Goal: Task Accomplishment & Management: Manage account settings

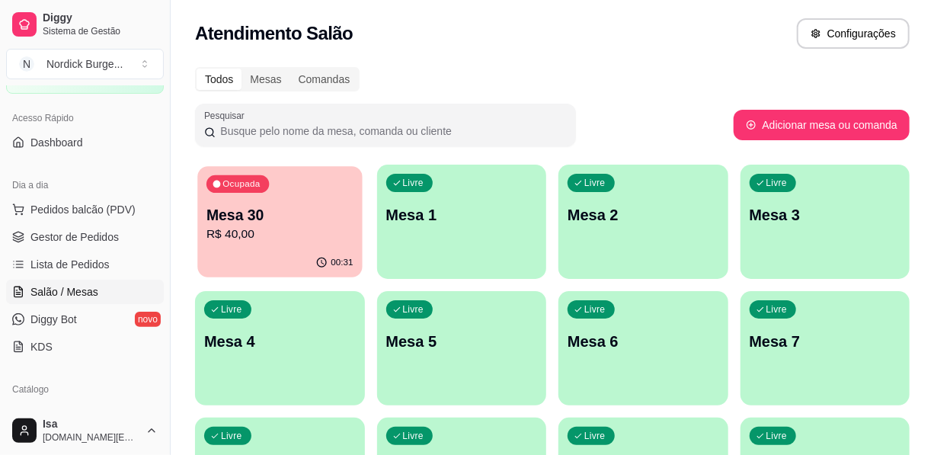
click at [305, 259] on div "00:31" at bounding box center [279, 262] width 164 height 29
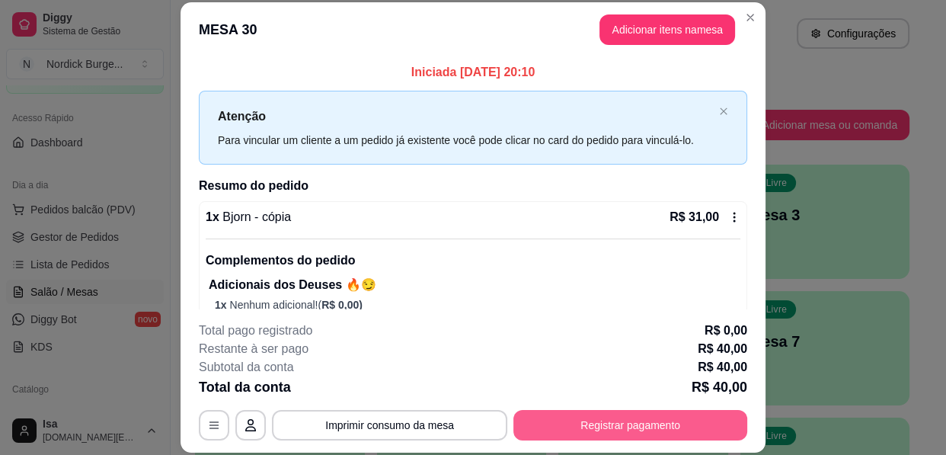
click at [641, 419] on button "Registrar pagamento" at bounding box center [630, 425] width 234 height 30
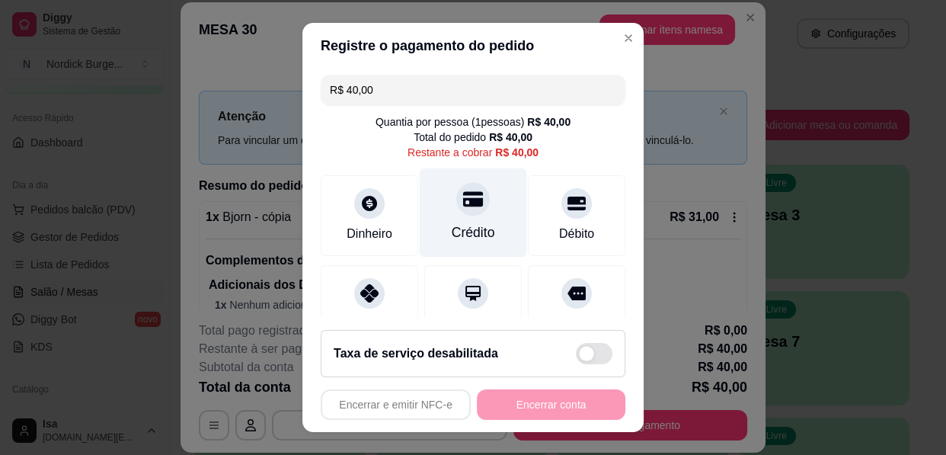
click at [452, 240] on div "Crédito" at bounding box center [473, 232] width 43 height 20
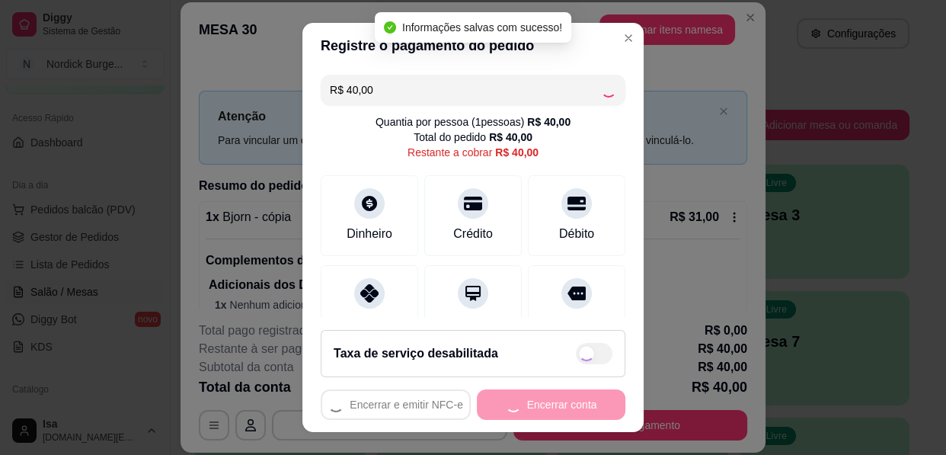
type input "R$ 0,00"
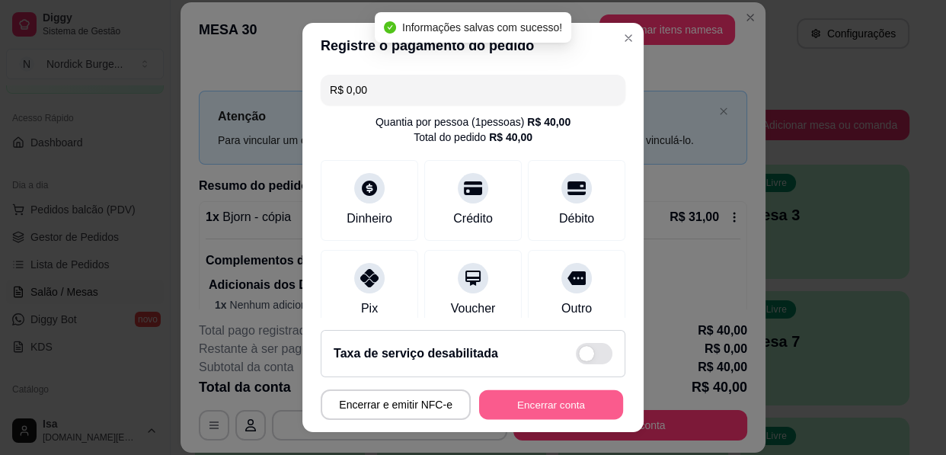
click at [553, 405] on button "Encerrar conta" at bounding box center [551, 405] width 144 height 30
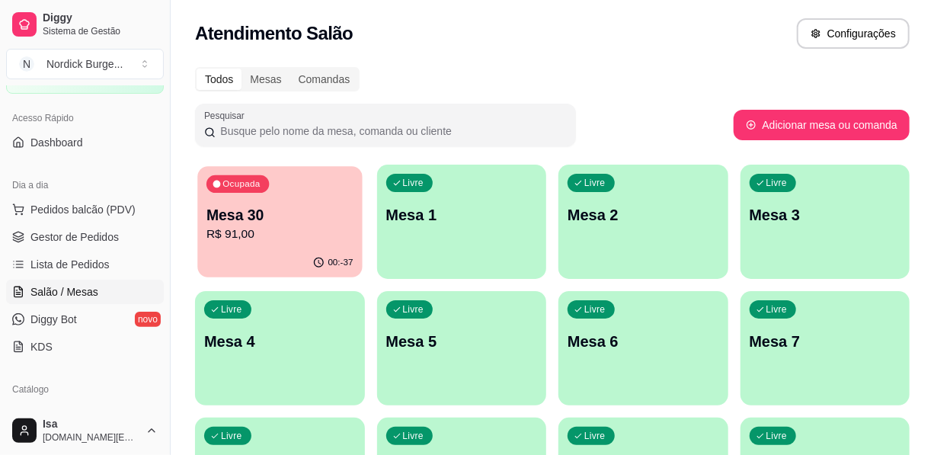
click at [302, 218] on p "Mesa 30" at bounding box center [279, 215] width 147 height 21
click at [96, 257] on span "Lista de Pedidos" at bounding box center [69, 264] width 79 height 15
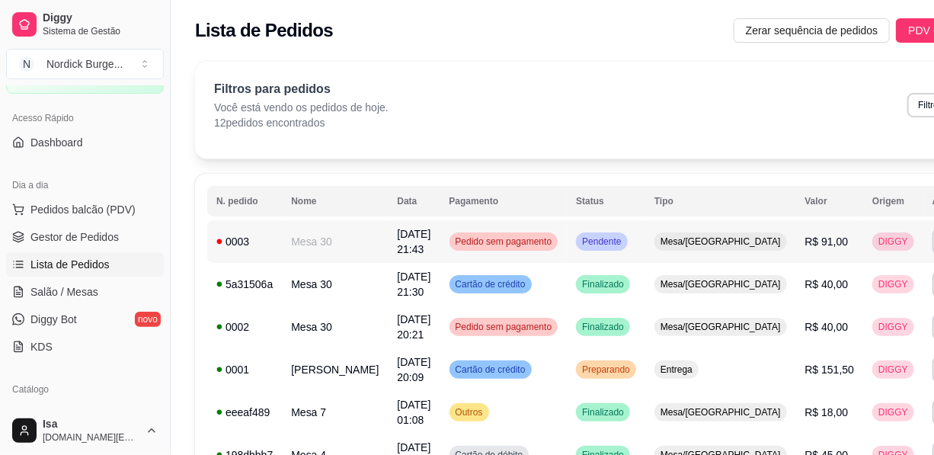
click at [397, 242] on span "[DATE] 21:43" at bounding box center [414, 241] width 34 height 27
click at [87, 293] on span "Salão / Mesas" at bounding box center [64, 291] width 68 height 15
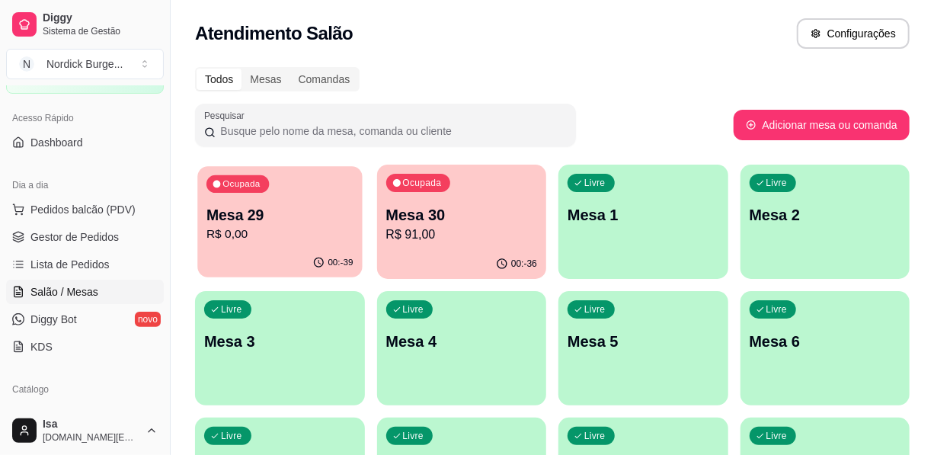
click at [339, 231] on p "R$ 0,00" at bounding box center [279, 234] width 147 height 18
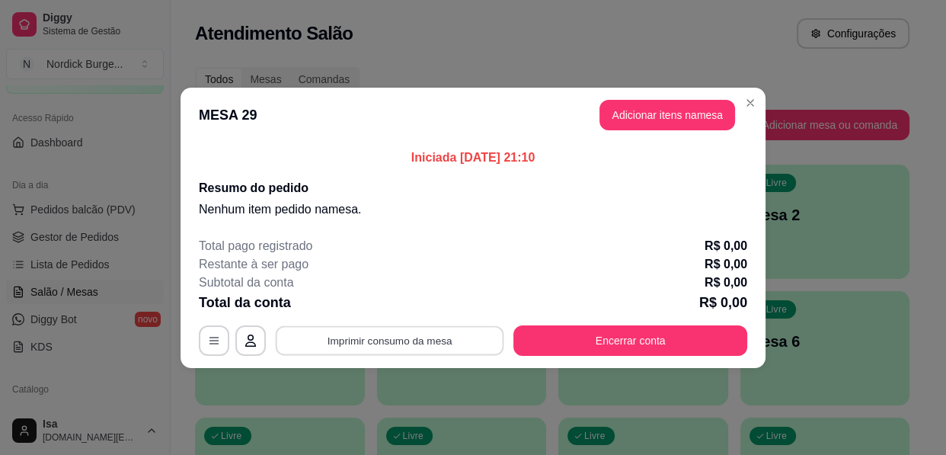
click at [411, 327] on button "Imprimir consumo da mesa" at bounding box center [390, 340] width 228 height 30
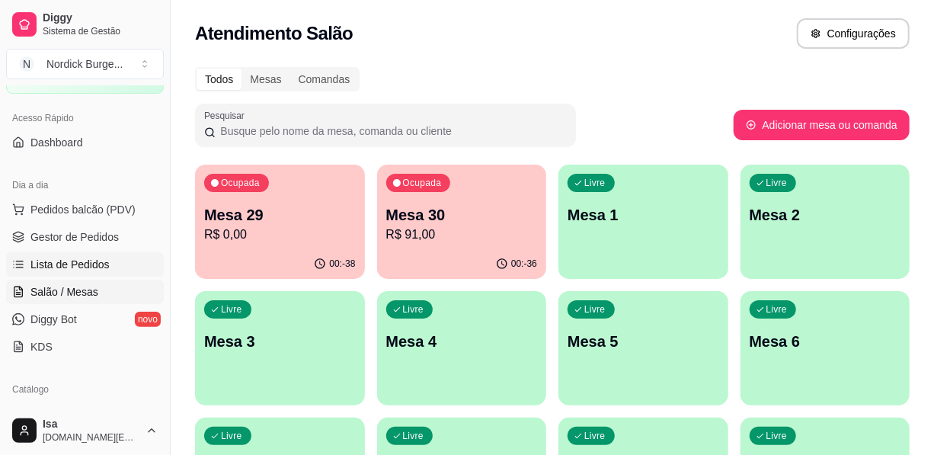
click at [69, 269] on span "Lista de Pedidos" at bounding box center [69, 264] width 79 height 15
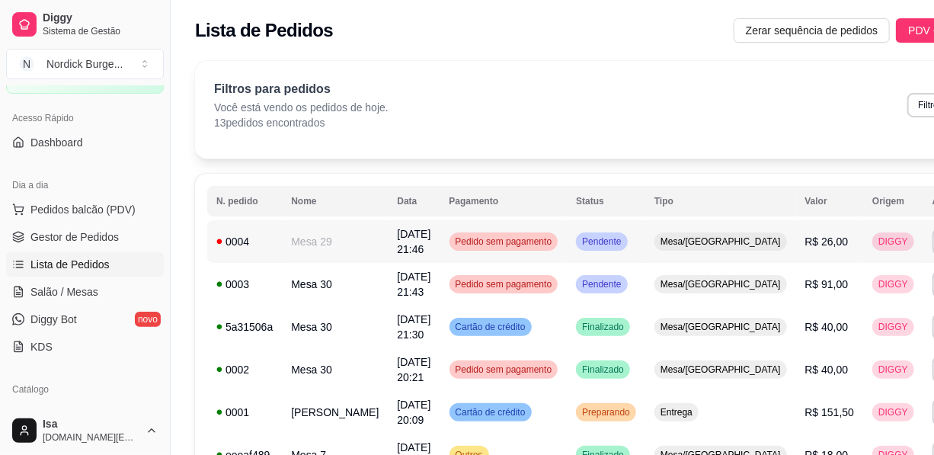
click at [311, 243] on td "Mesa 29" at bounding box center [335, 241] width 106 height 43
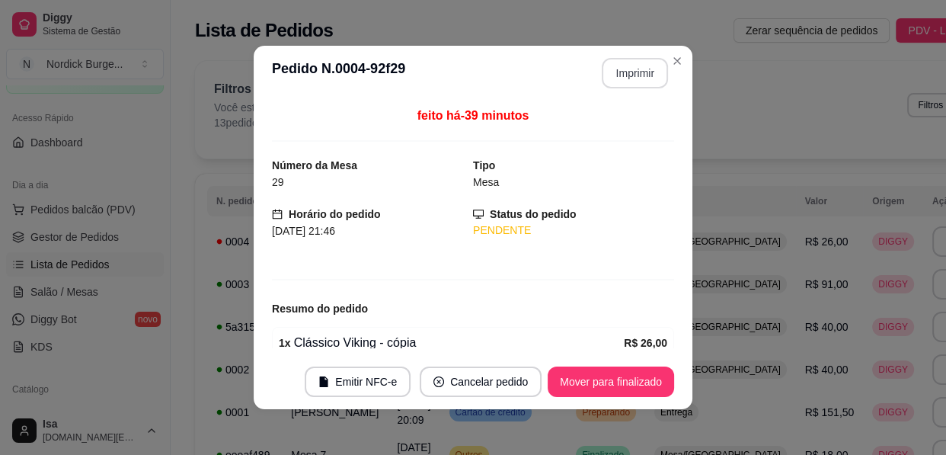
click at [641, 81] on button "Imprimir" at bounding box center [635, 73] width 66 height 30
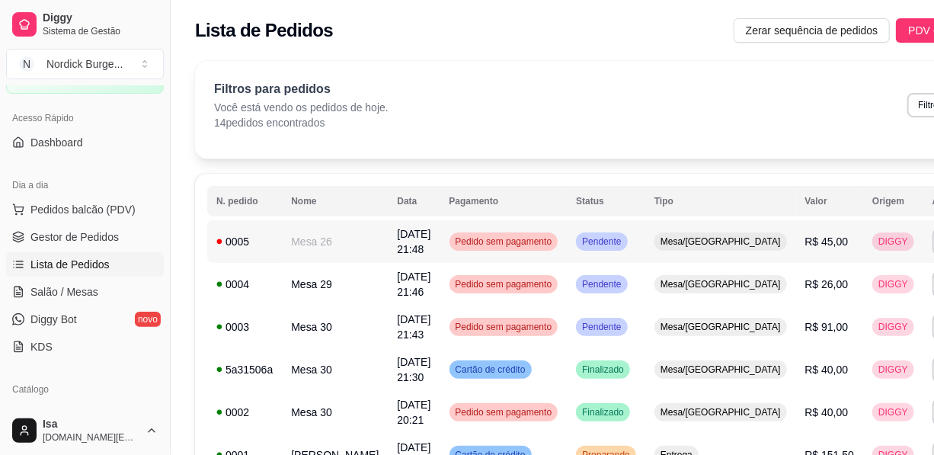
click at [397, 229] on span "[DATE] 21:48" at bounding box center [414, 241] width 34 height 27
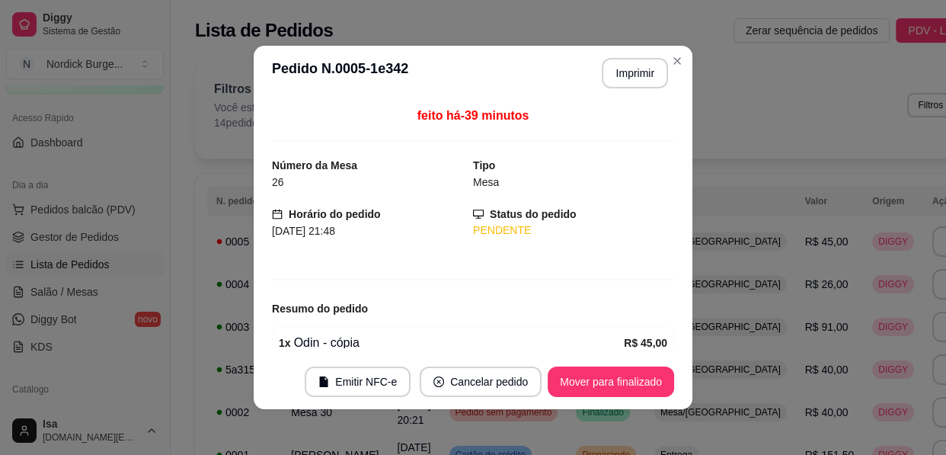
scroll to position [113, 0]
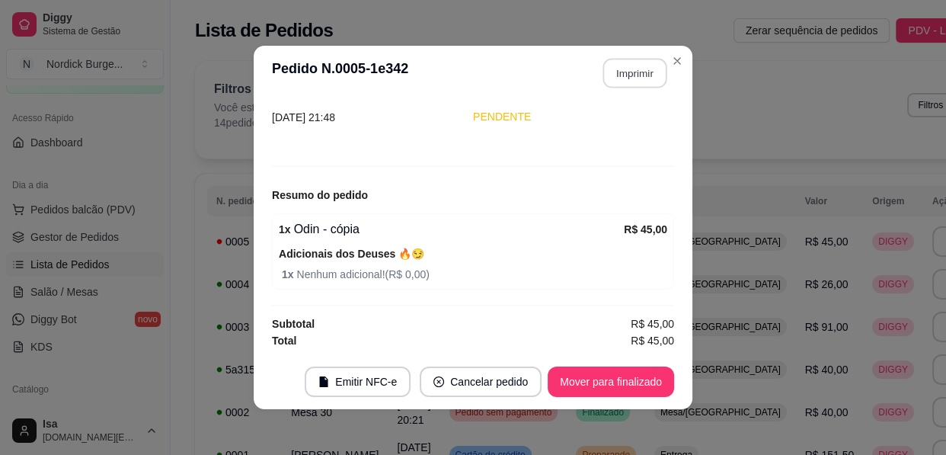
click at [634, 60] on button "Imprimir" at bounding box center [635, 74] width 64 height 30
click at [632, 74] on button "Imprimir" at bounding box center [635, 74] width 64 height 30
click at [635, 75] on button "Imprimir" at bounding box center [635, 73] width 66 height 30
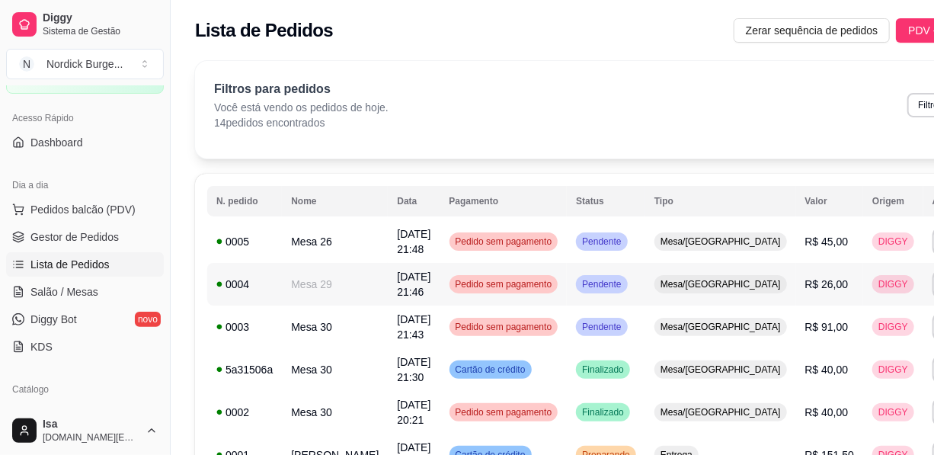
click at [327, 270] on td "Mesa 29" at bounding box center [335, 284] width 106 height 43
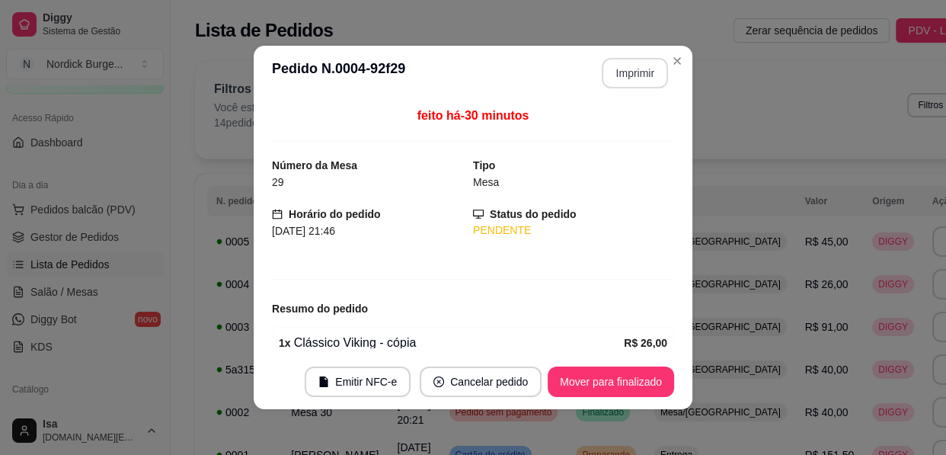
click at [617, 71] on button "Imprimir" at bounding box center [635, 73] width 66 height 30
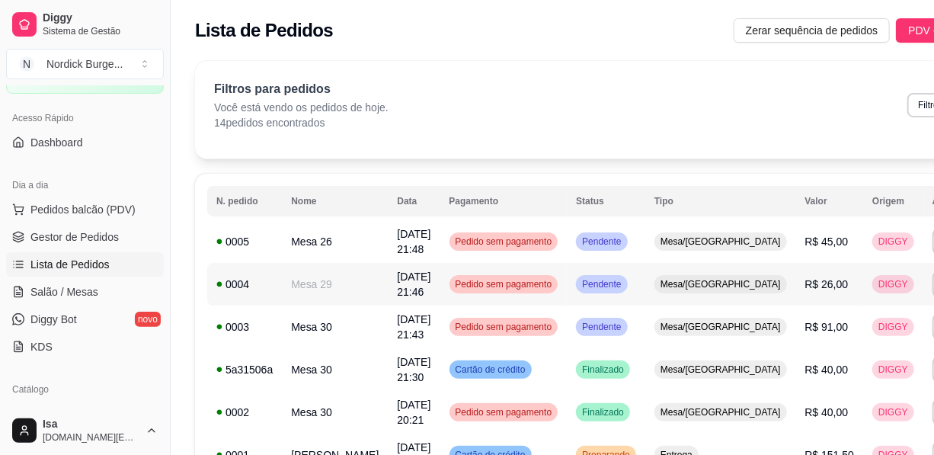
click at [330, 297] on td "Mesa 29" at bounding box center [335, 284] width 106 height 43
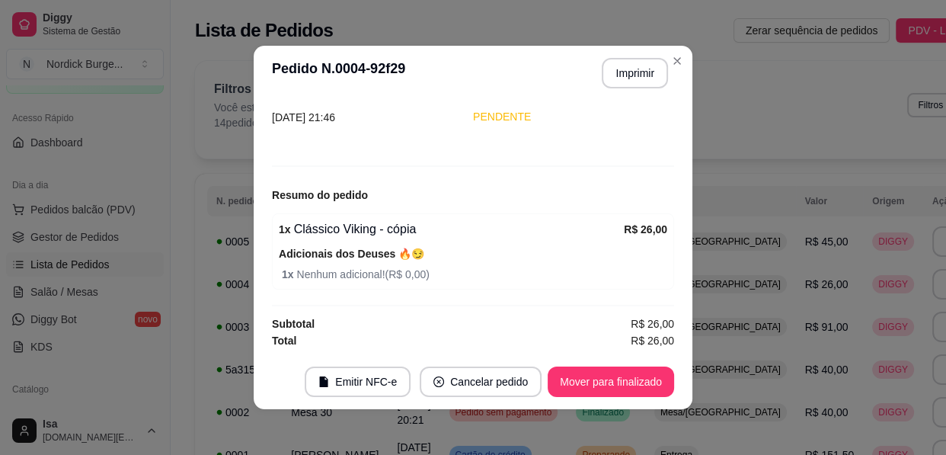
scroll to position [2, 0]
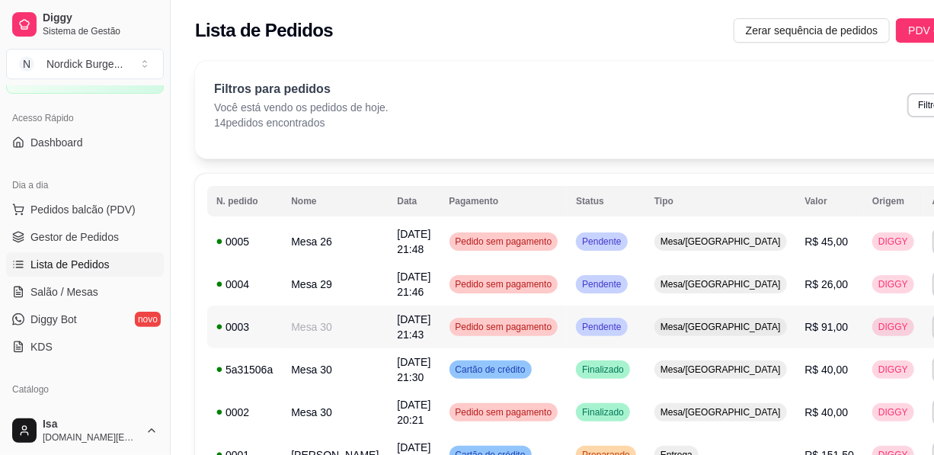
click at [388, 334] on td "[DATE] 21:43" at bounding box center [414, 326] width 52 height 43
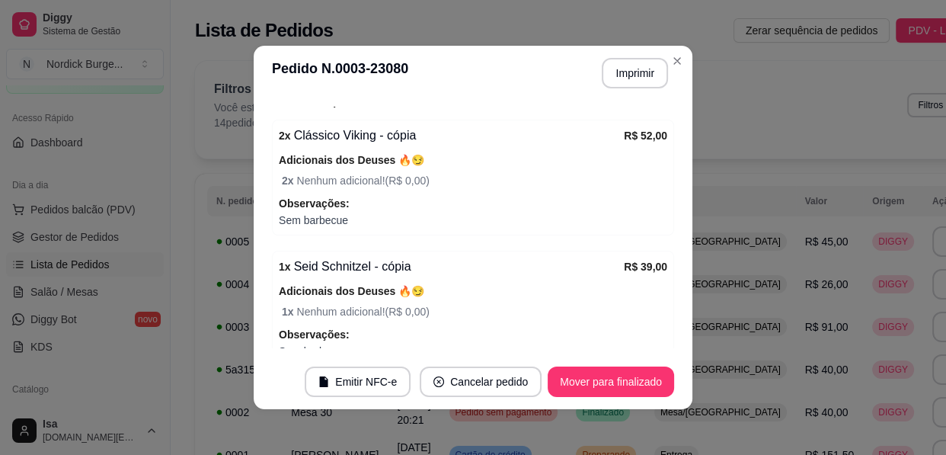
scroll to position [283, 0]
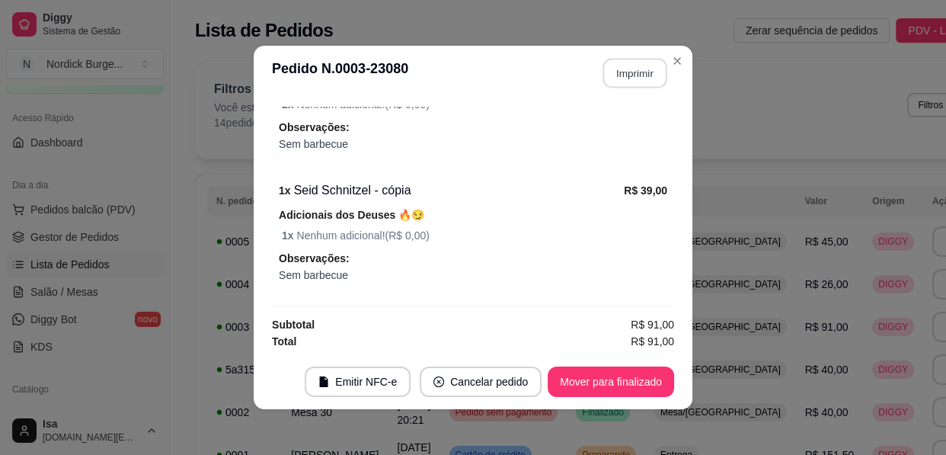
click at [616, 72] on button "Imprimir" at bounding box center [635, 74] width 64 height 30
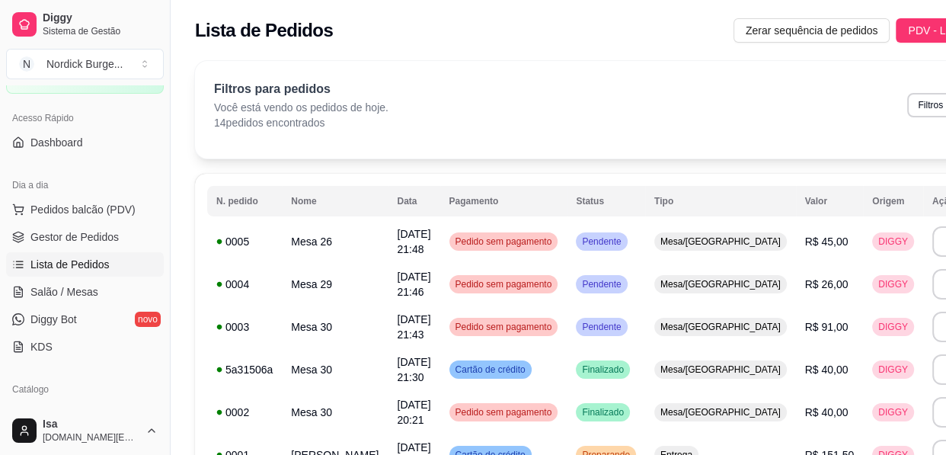
click at [733, 95] on div "Filtros para pedidos Você está vendo os pedidos de hoje. 14 pedidos encontrados…" at bounding box center [607, 105] width 786 height 50
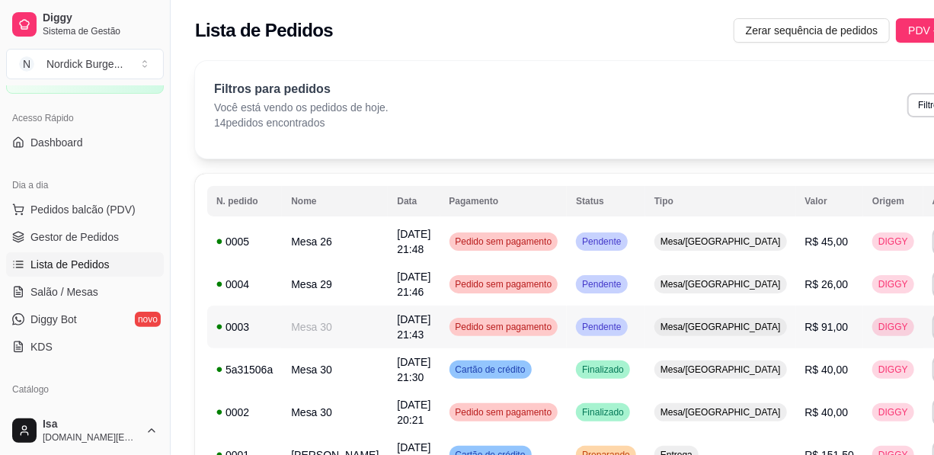
click at [388, 328] on td "[DATE] 21:43" at bounding box center [414, 326] width 52 height 43
click at [397, 336] on span "[DATE] 21:43" at bounding box center [414, 326] width 34 height 27
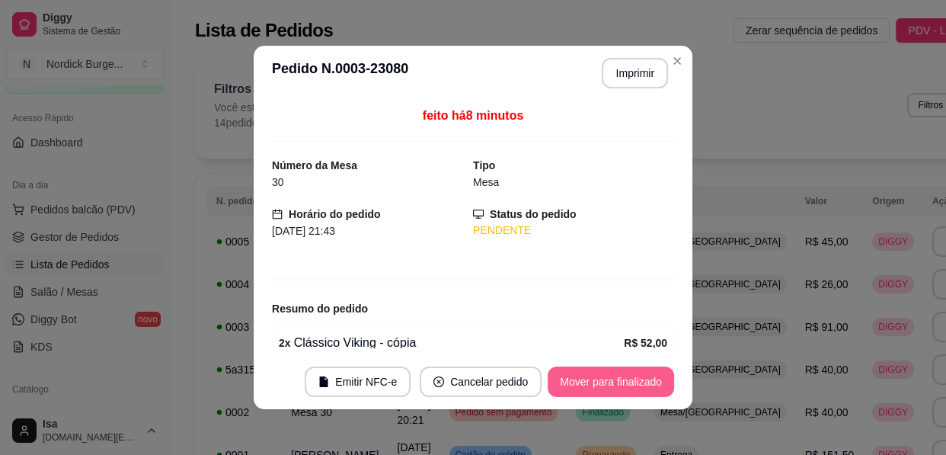
click at [634, 391] on button "Mover para finalizado" at bounding box center [611, 381] width 126 height 30
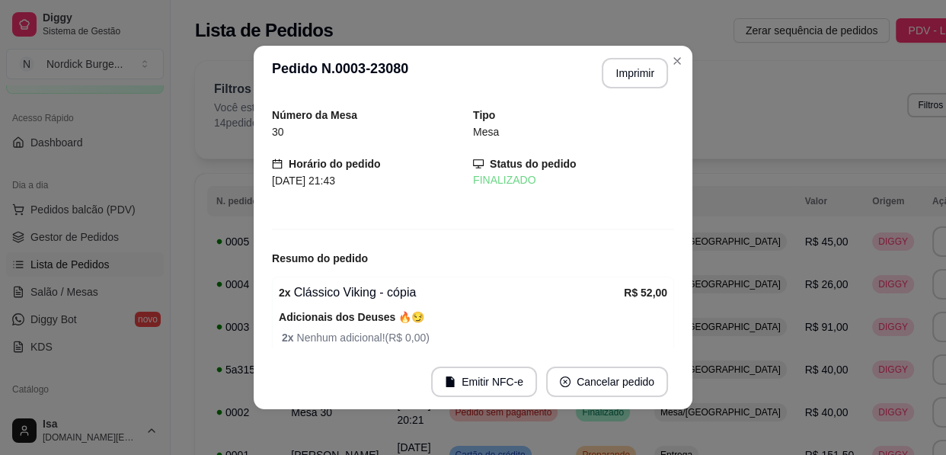
scroll to position [69, 0]
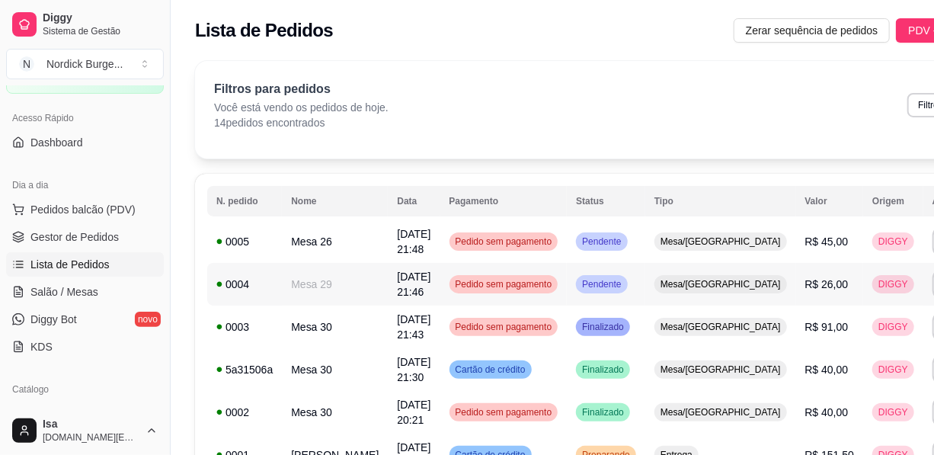
click at [397, 279] on span "[DATE] 21:46" at bounding box center [414, 283] width 34 height 27
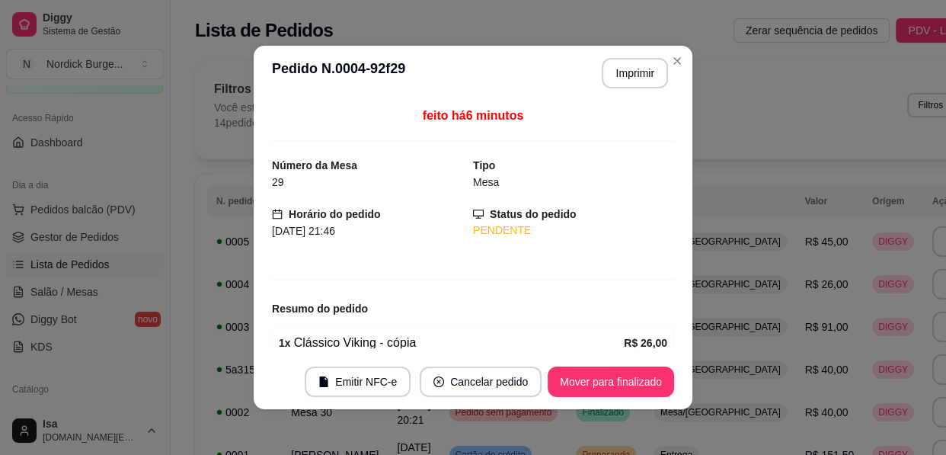
scroll to position [113, 0]
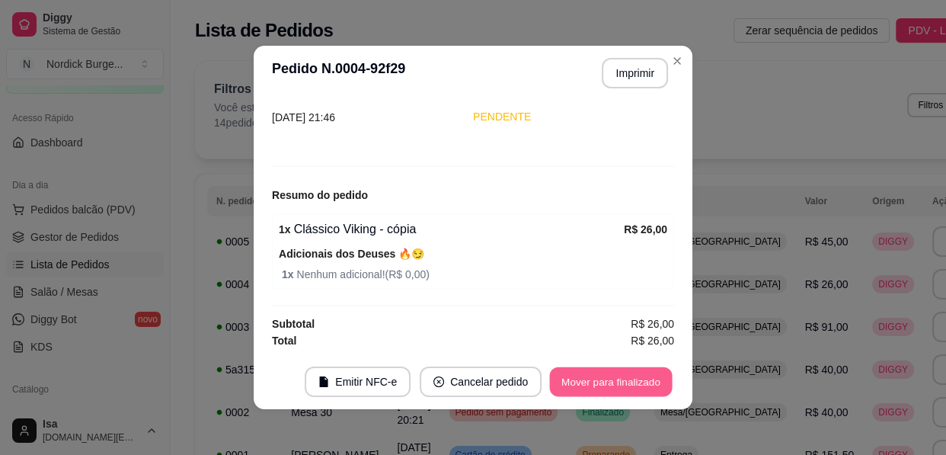
click at [610, 369] on button "Mover para finalizado" at bounding box center [611, 382] width 123 height 30
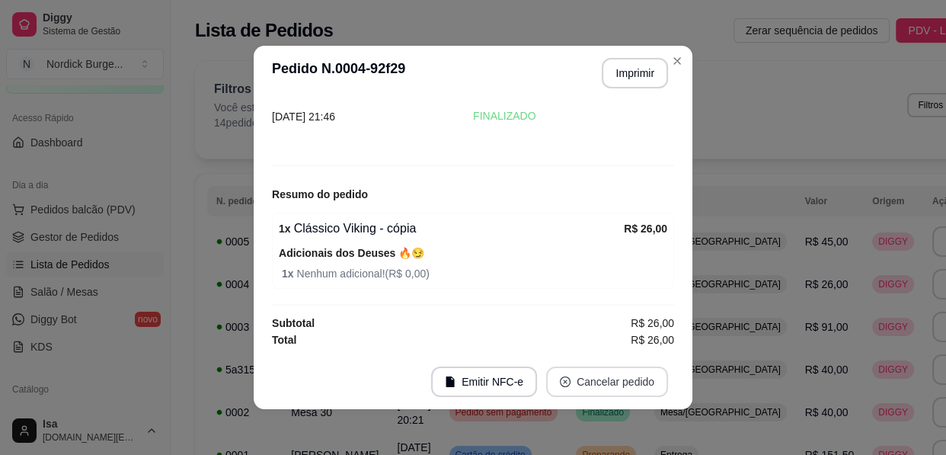
scroll to position [62, 0]
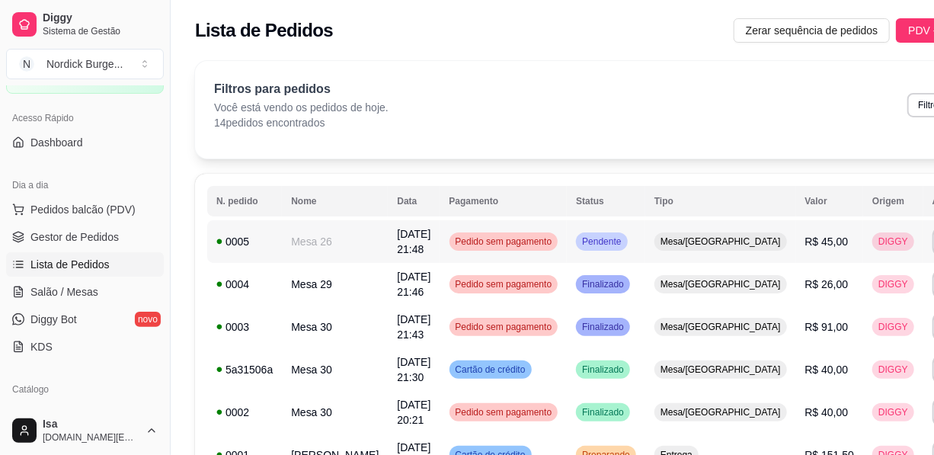
click at [388, 238] on td "[DATE] 21:48" at bounding box center [414, 241] width 52 height 43
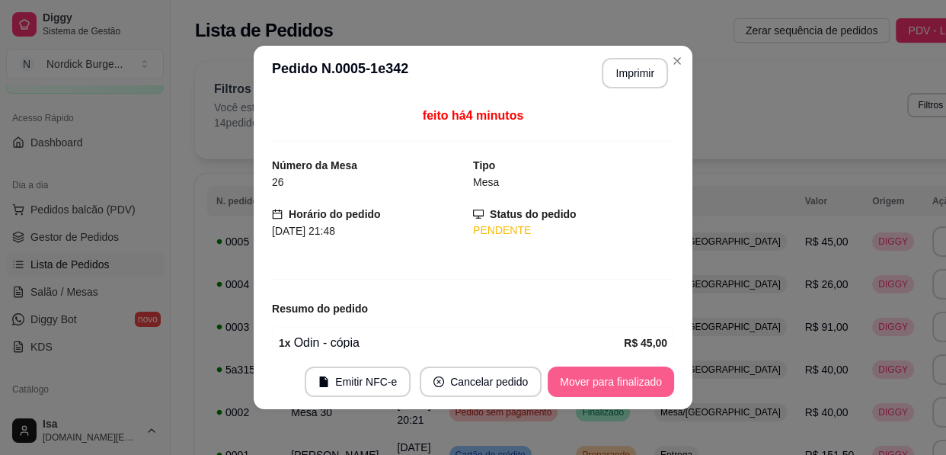
click at [622, 386] on button "Mover para finalizado" at bounding box center [611, 381] width 126 height 30
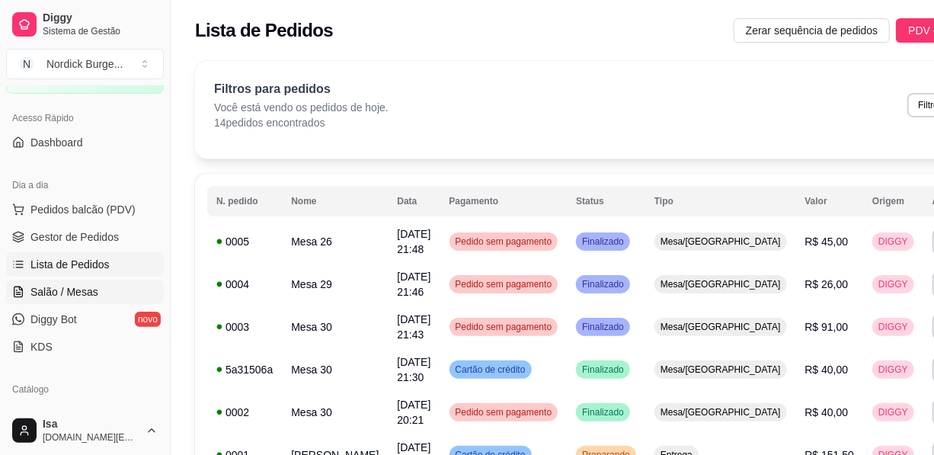
click at [103, 283] on link "Salão / Mesas" at bounding box center [85, 291] width 158 height 24
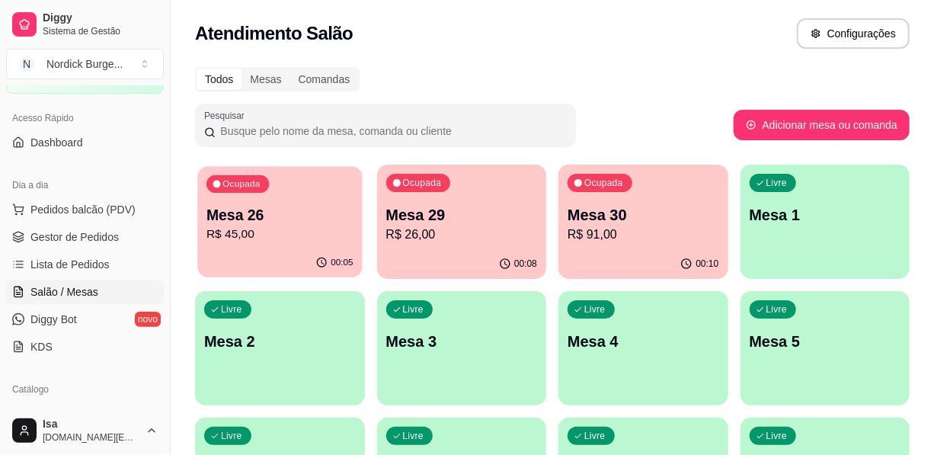
click at [306, 242] on p "R$ 45,00" at bounding box center [279, 234] width 147 height 18
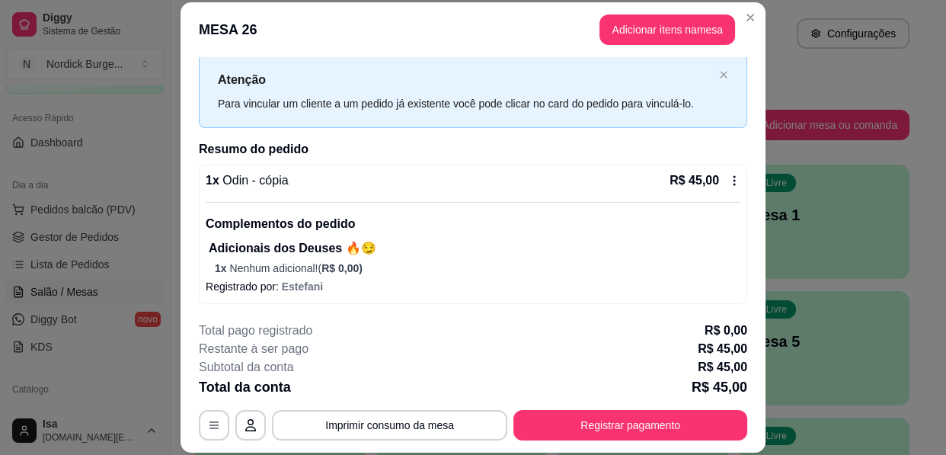
scroll to position [46, 0]
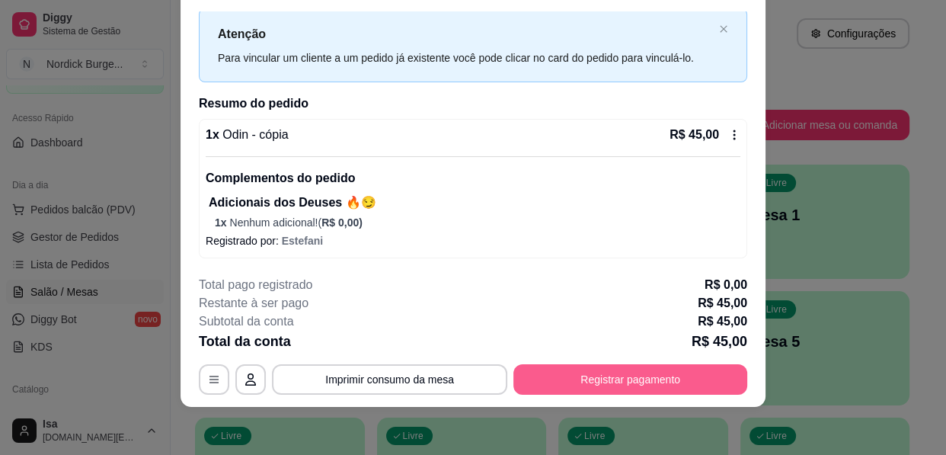
click at [567, 375] on button "Registrar pagamento" at bounding box center [630, 379] width 234 height 30
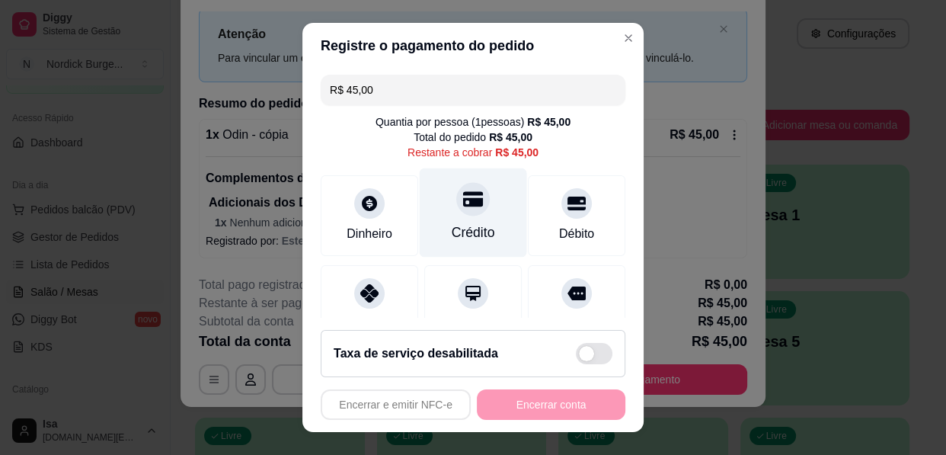
click at [466, 213] on div "Crédito" at bounding box center [473, 212] width 107 height 89
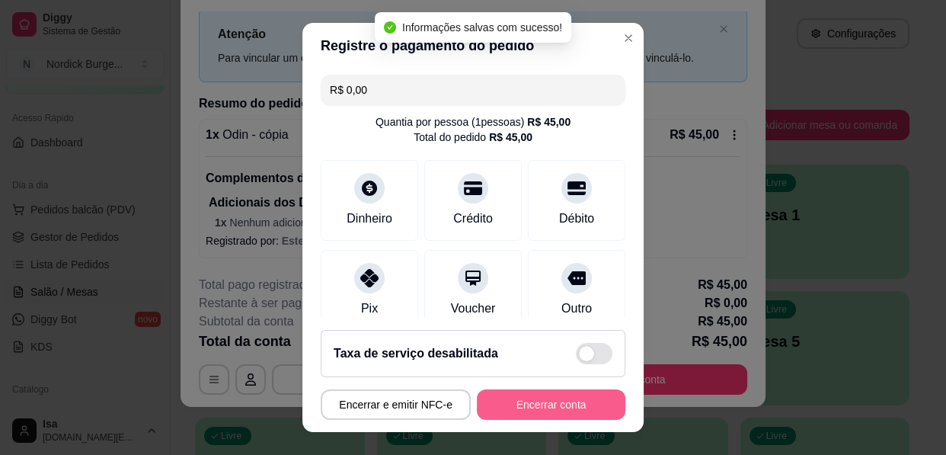
type input "R$ 0,00"
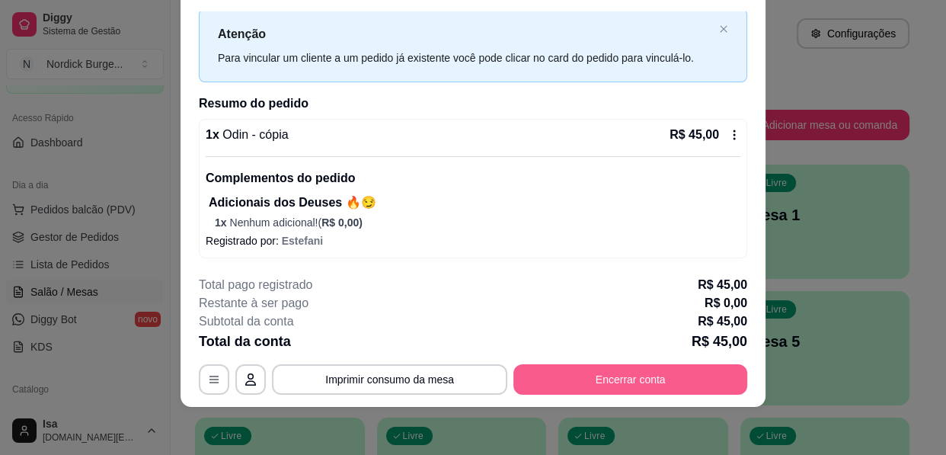
click at [682, 372] on button "Encerrar conta" at bounding box center [630, 379] width 234 height 30
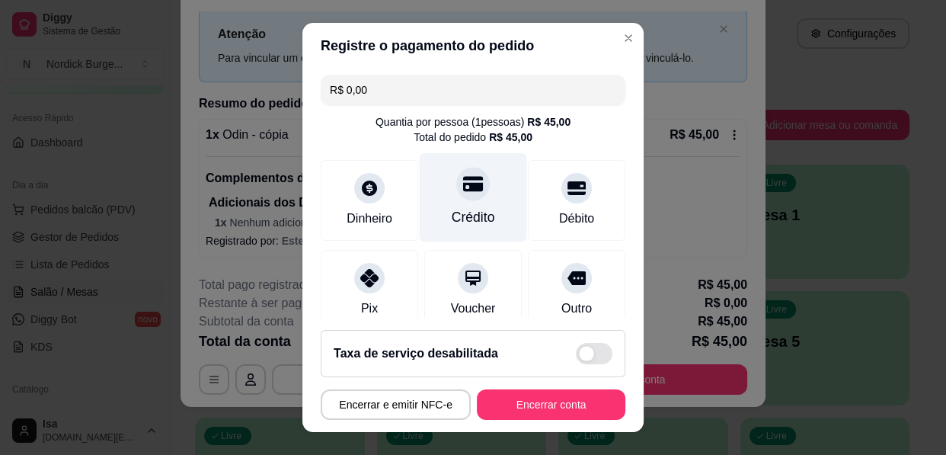
click at [452, 227] on div "Crédito" at bounding box center [473, 217] width 43 height 20
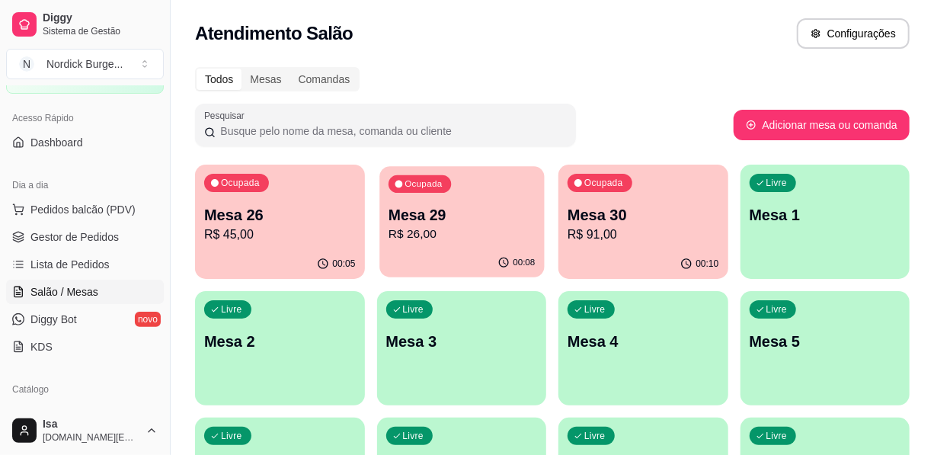
click at [395, 228] on p "R$ 26,00" at bounding box center [461, 234] width 147 height 18
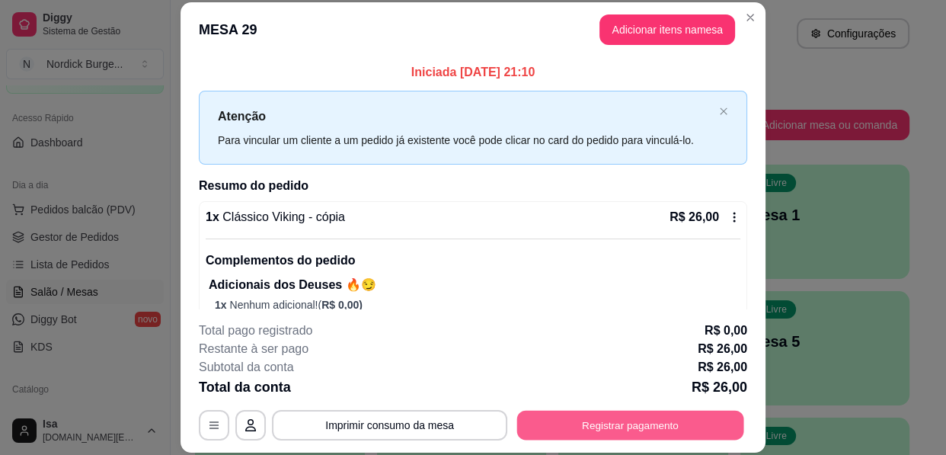
click at [615, 426] on button "Registrar pagamento" at bounding box center [630, 425] width 227 height 30
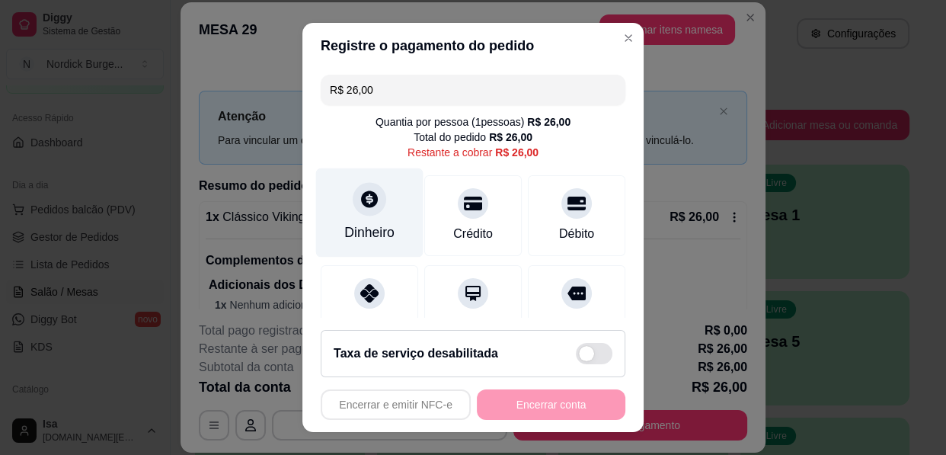
scroll to position [138, 0]
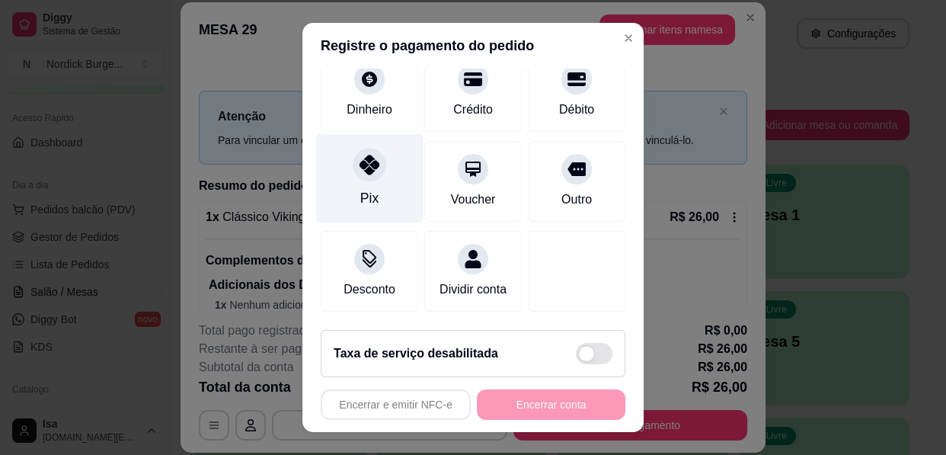
click at [357, 194] on div "Pix" at bounding box center [369, 178] width 107 height 89
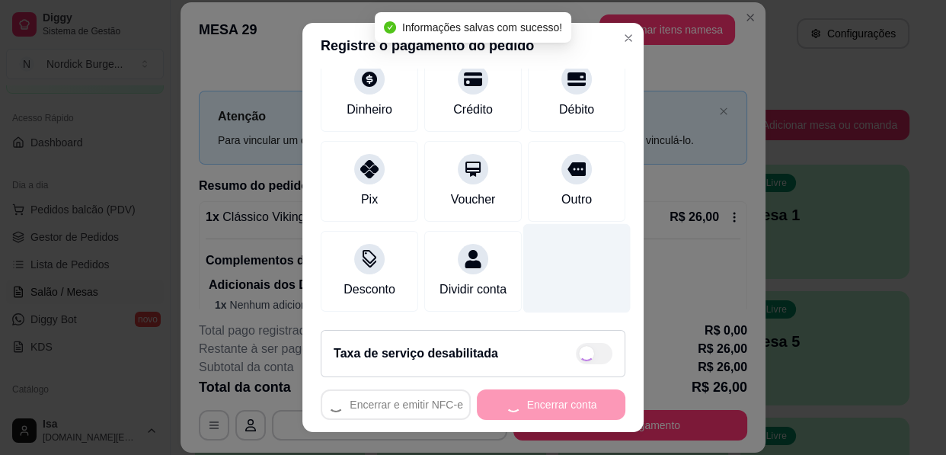
type input "R$ 0,00"
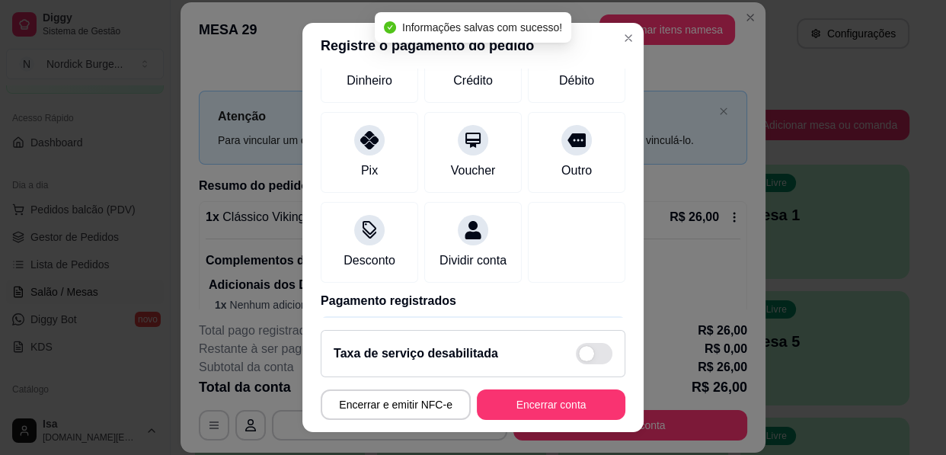
scroll to position [123, 0]
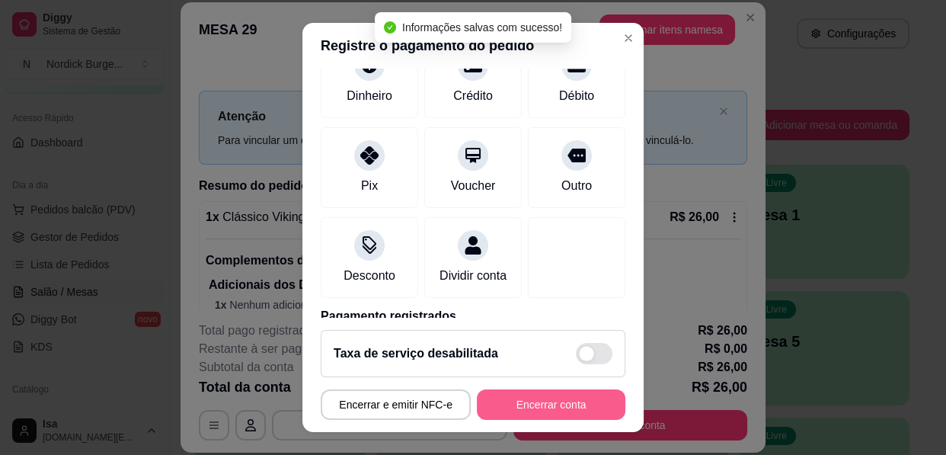
click at [579, 401] on button "Encerrar conta" at bounding box center [551, 404] width 148 height 30
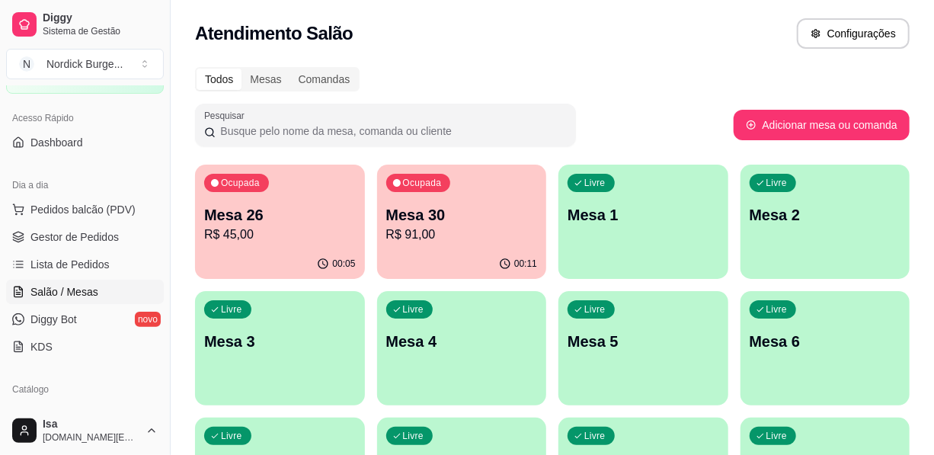
click at [434, 230] on p "R$ 91,00" at bounding box center [462, 234] width 152 height 18
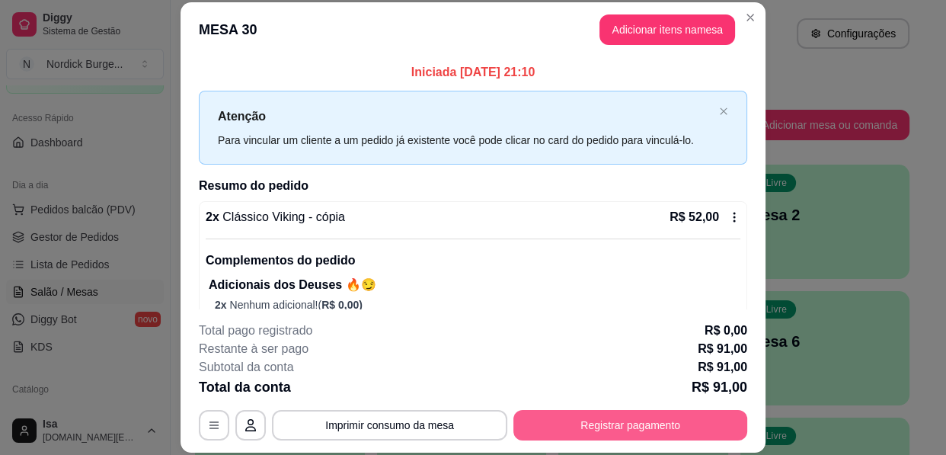
click at [609, 434] on button "Registrar pagamento" at bounding box center [630, 425] width 234 height 30
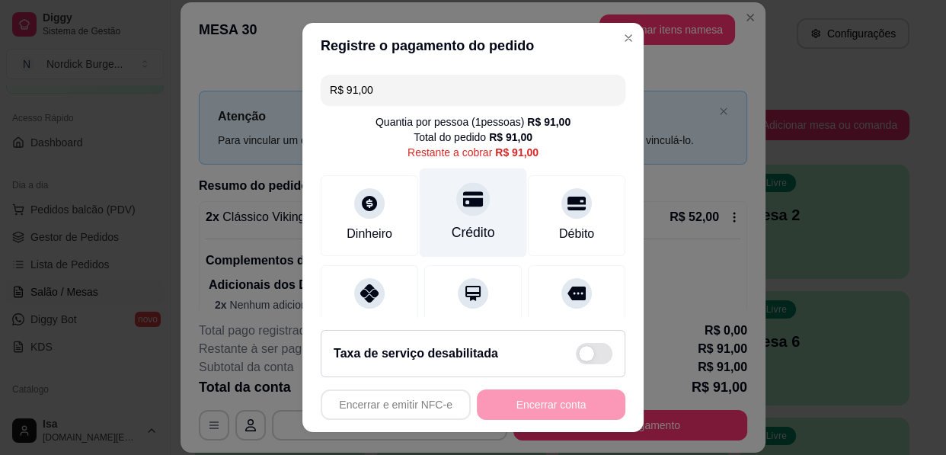
scroll to position [141, 0]
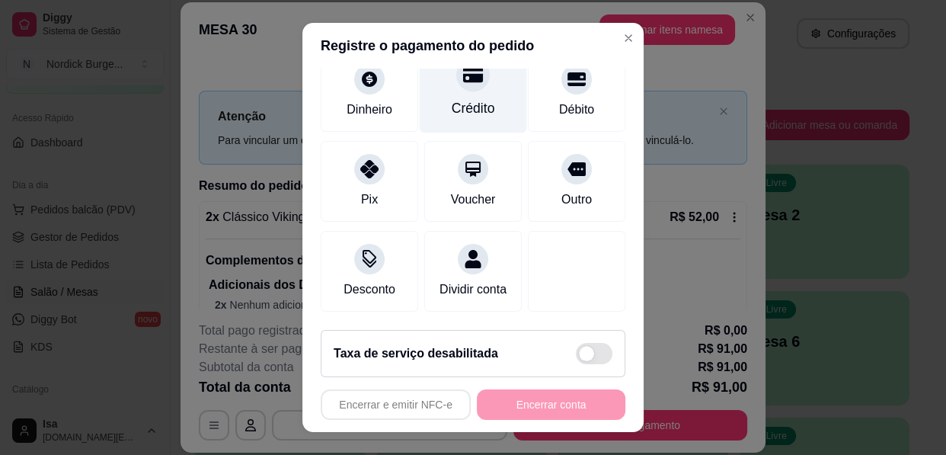
click at [458, 80] on div "Crédito" at bounding box center [473, 88] width 107 height 89
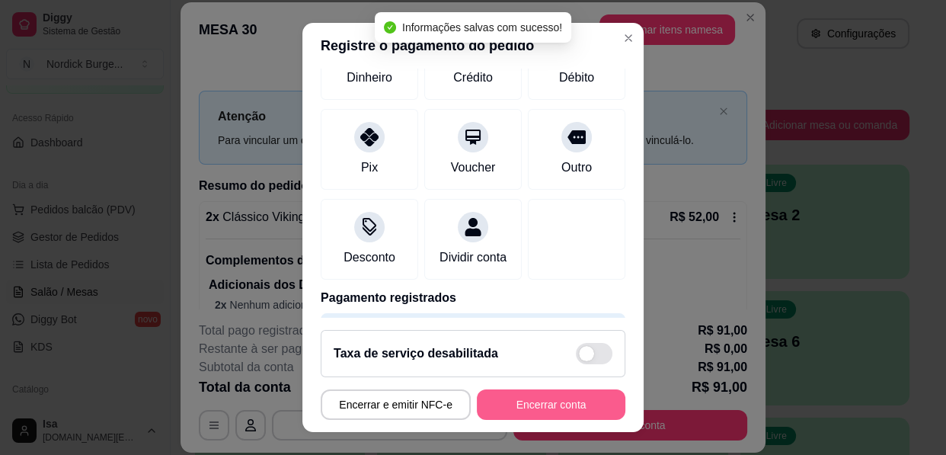
type input "R$ 0,00"
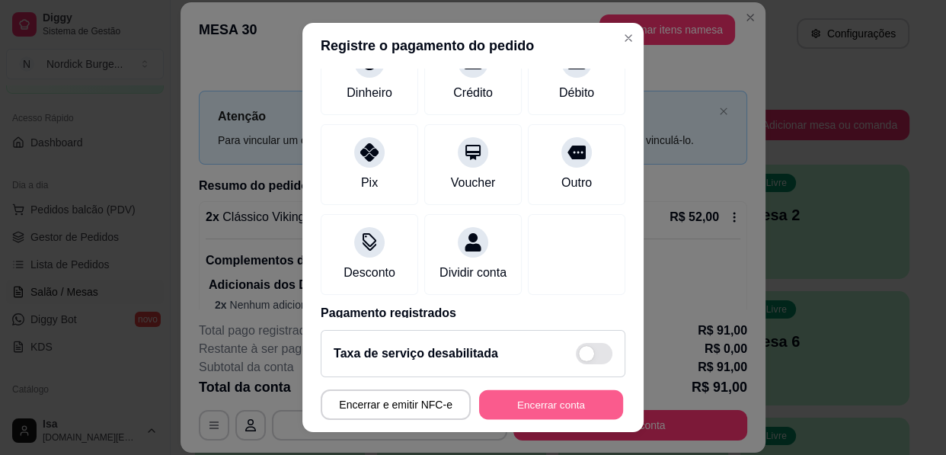
click at [528, 394] on button "Encerrar conta" at bounding box center [551, 405] width 144 height 30
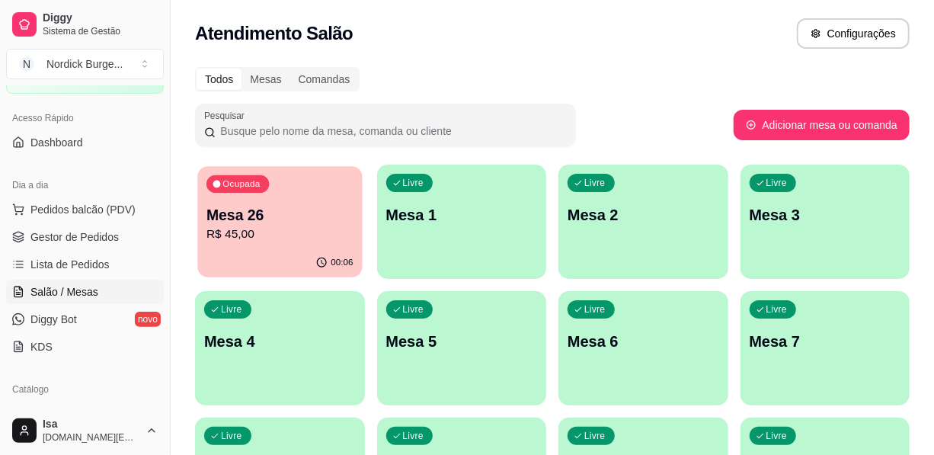
click at [295, 247] on div "Ocupada Mesa 26 R$ 45,00" at bounding box center [279, 207] width 164 height 82
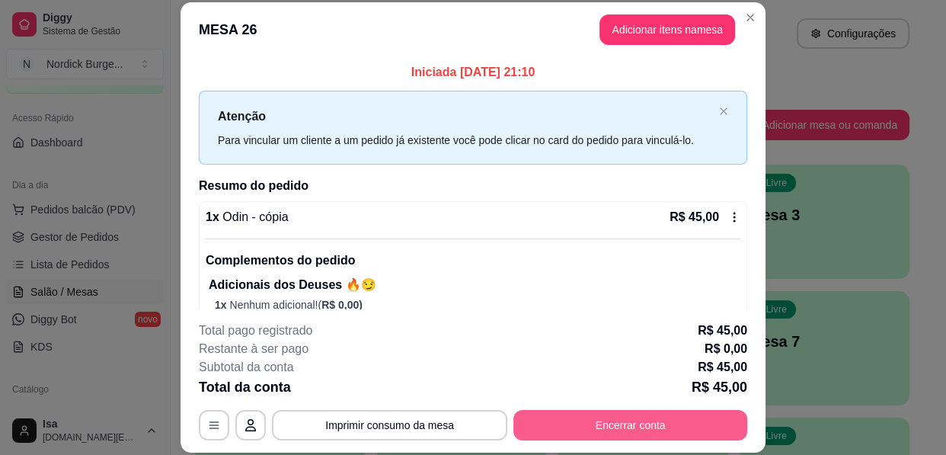
click at [655, 421] on button "Encerrar conta" at bounding box center [630, 425] width 234 height 30
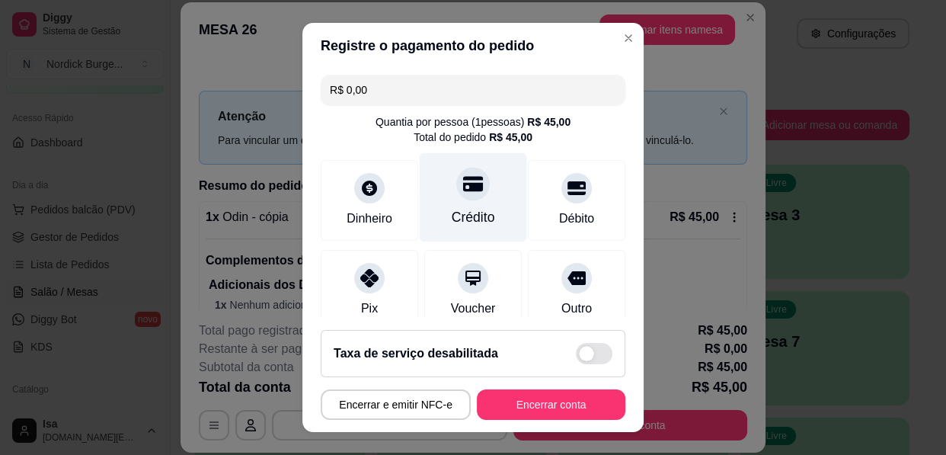
click at [454, 205] on div "Crédito" at bounding box center [473, 197] width 107 height 89
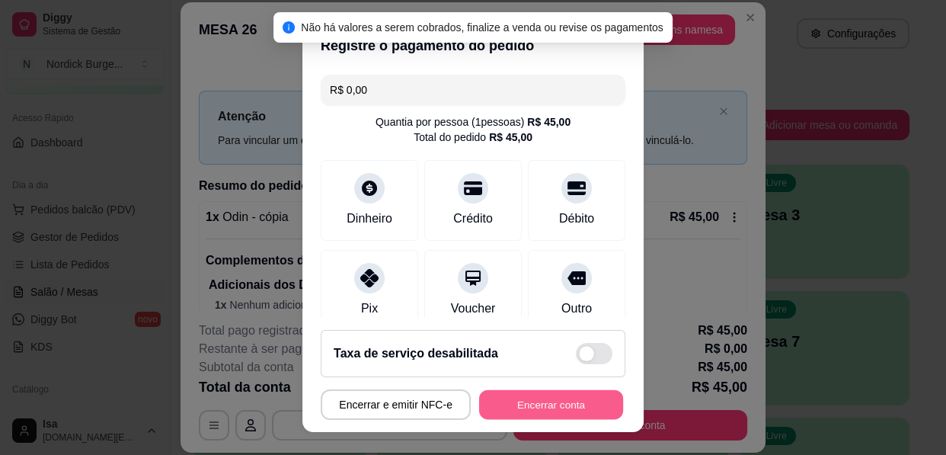
click at [546, 398] on button "Encerrar conta" at bounding box center [551, 405] width 144 height 30
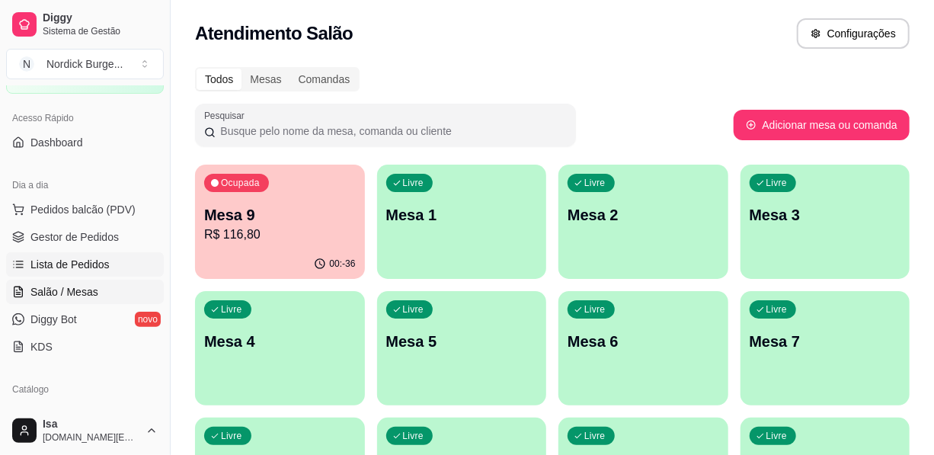
click at [78, 274] on link "Lista de Pedidos" at bounding box center [85, 264] width 158 height 24
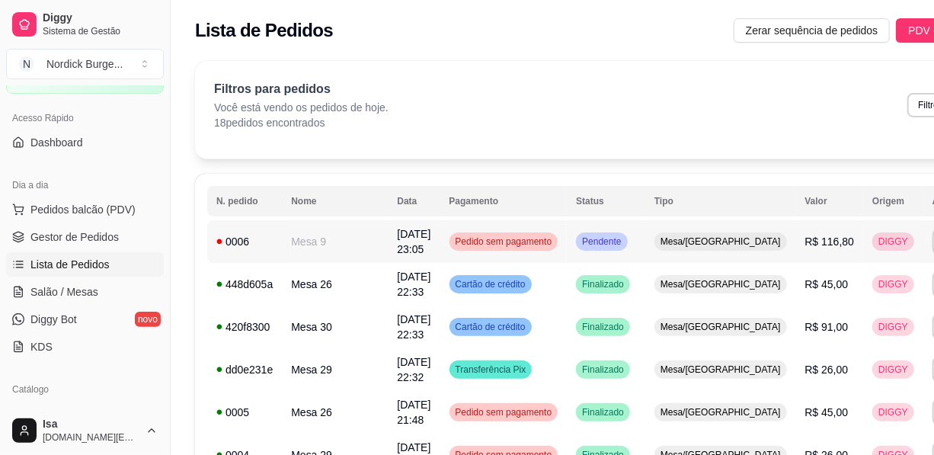
click at [308, 238] on td "Mesa 9" at bounding box center [335, 241] width 106 height 43
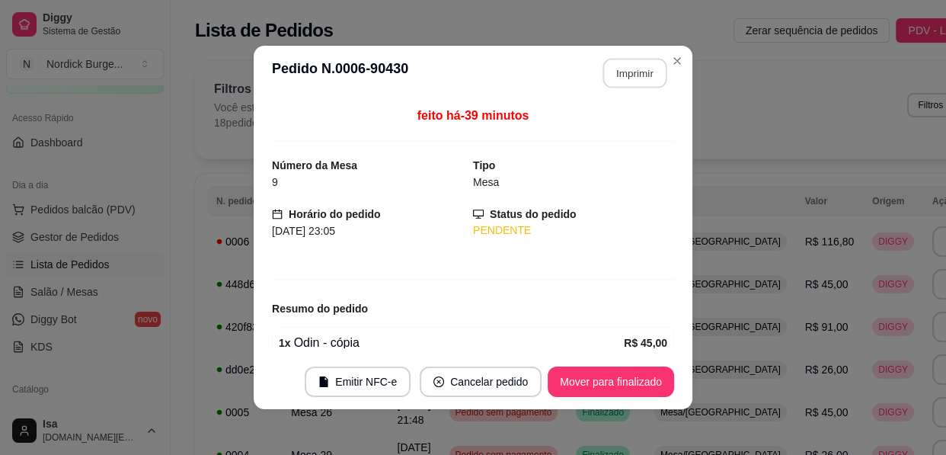
click at [611, 84] on button "Imprimir" at bounding box center [635, 74] width 64 height 30
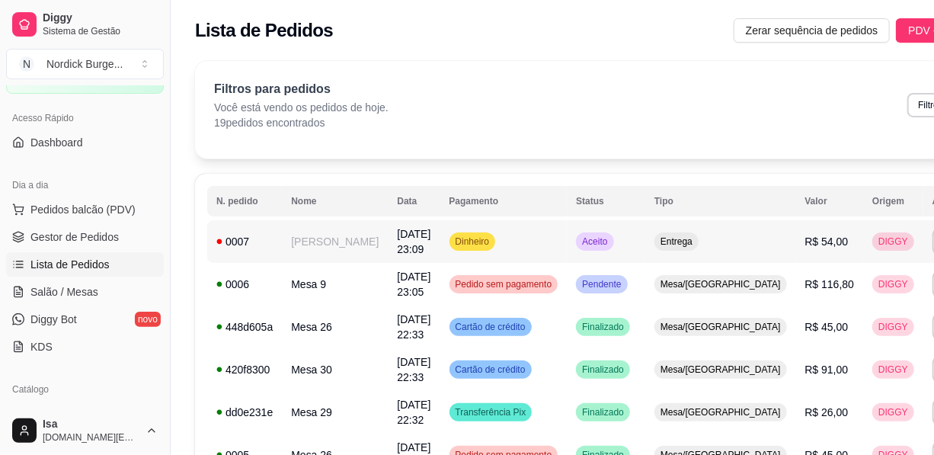
click at [312, 240] on td "[PERSON_NAME]" at bounding box center [335, 241] width 106 height 43
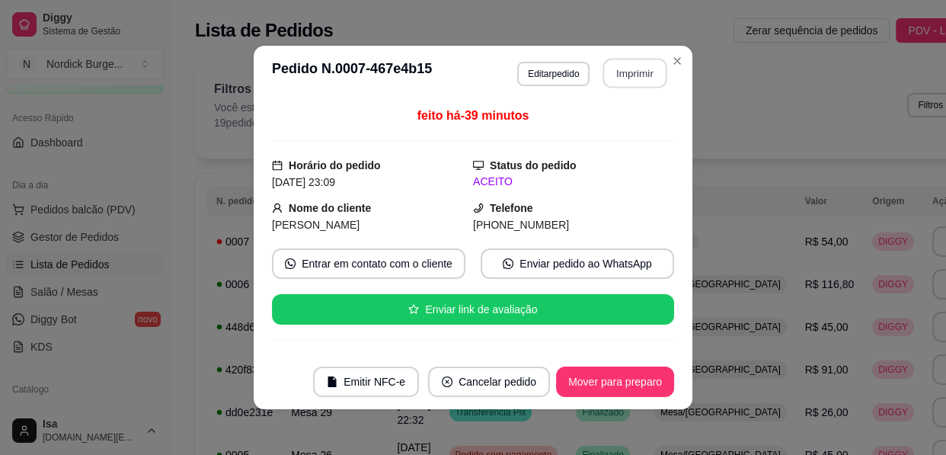
click at [634, 82] on button "Imprimir" at bounding box center [635, 74] width 64 height 30
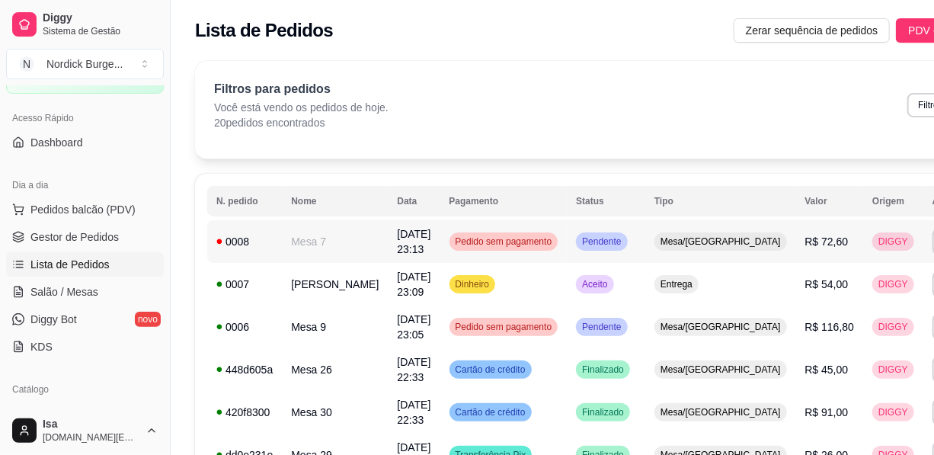
click at [388, 244] on td "[DATE] 23:13" at bounding box center [414, 241] width 52 height 43
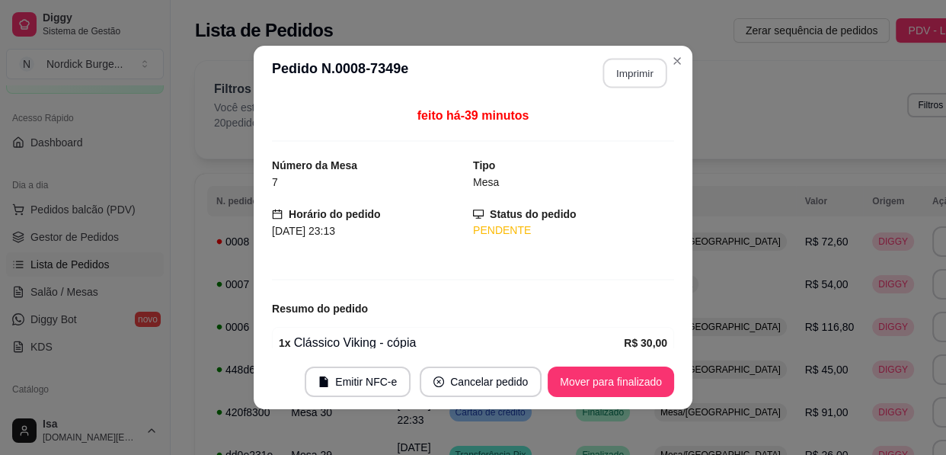
click at [634, 75] on button "Imprimir" at bounding box center [635, 74] width 64 height 30
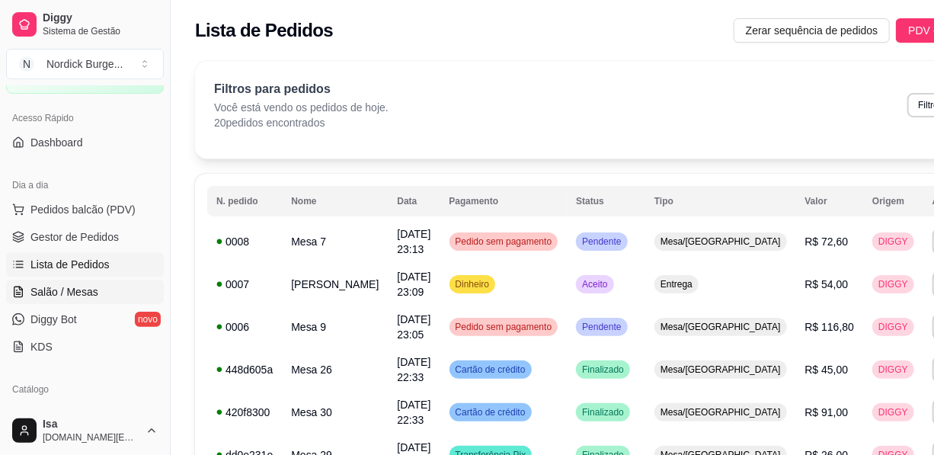
click at [102, 290] on link "Salão / Mesas" at bounding box center [85, 291] width 158 height 24
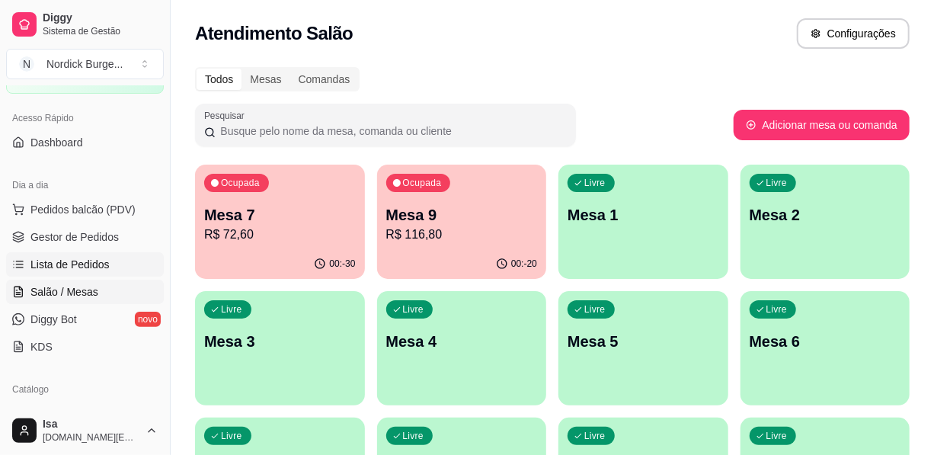
click at [88, 263] on span "Lista de Pedidos" at bounding box center [69, 264] width 79 height 15
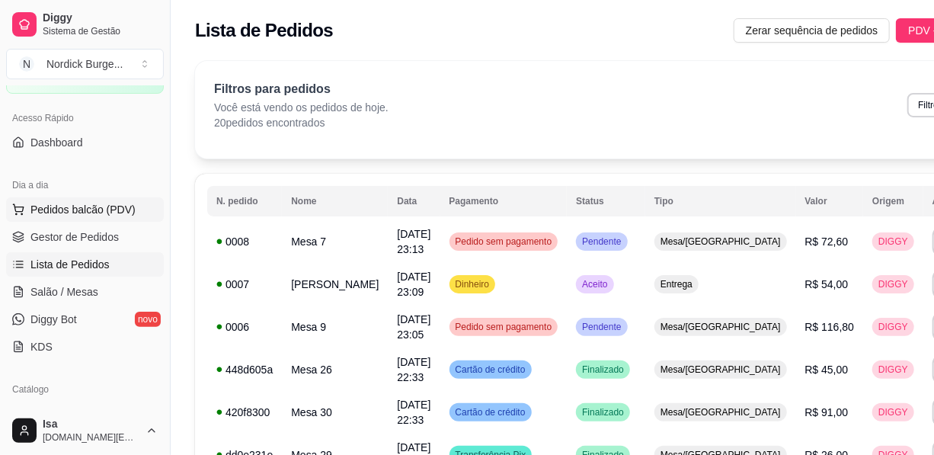
click at [91, 204] on span "Pedidos balcão (PDV)" at bounding box center [82, 209] width 105 height 15
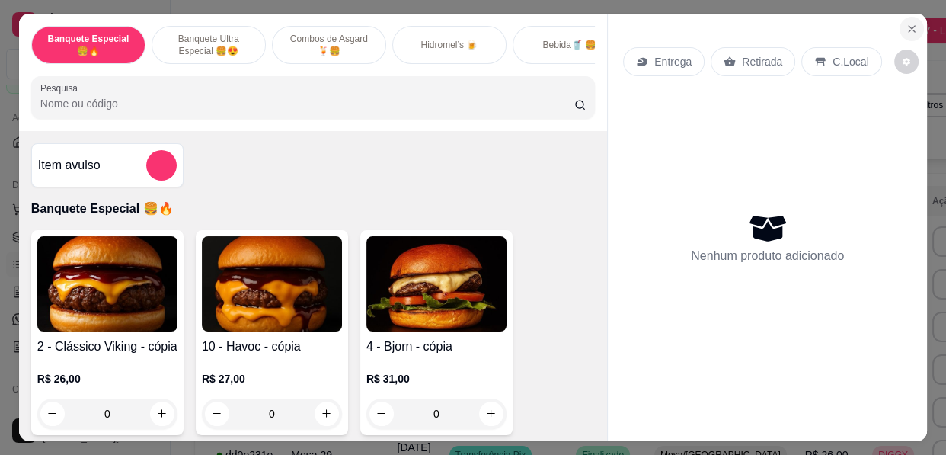
click at [905, 23] on icon "Close" at bounding box center [911, 29] width 12 height 12
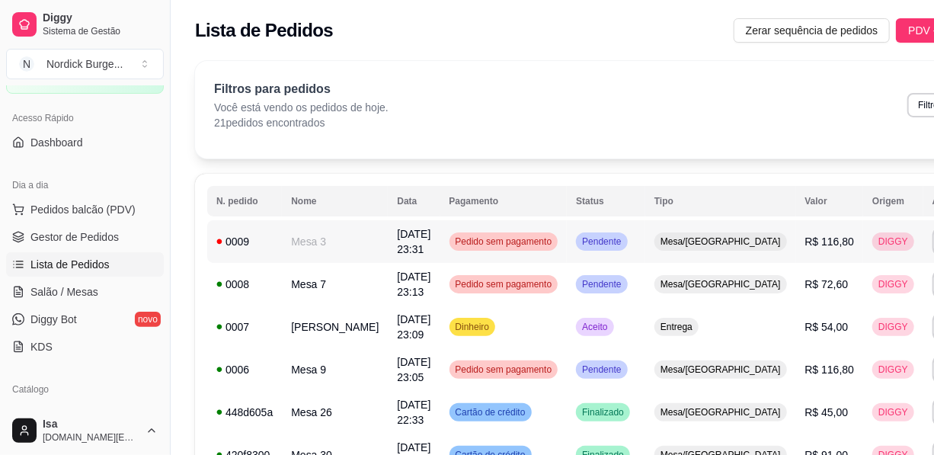
click at [327, 230] on td "Mesa 3" at bounding box center [335, 241] width 106 height 43
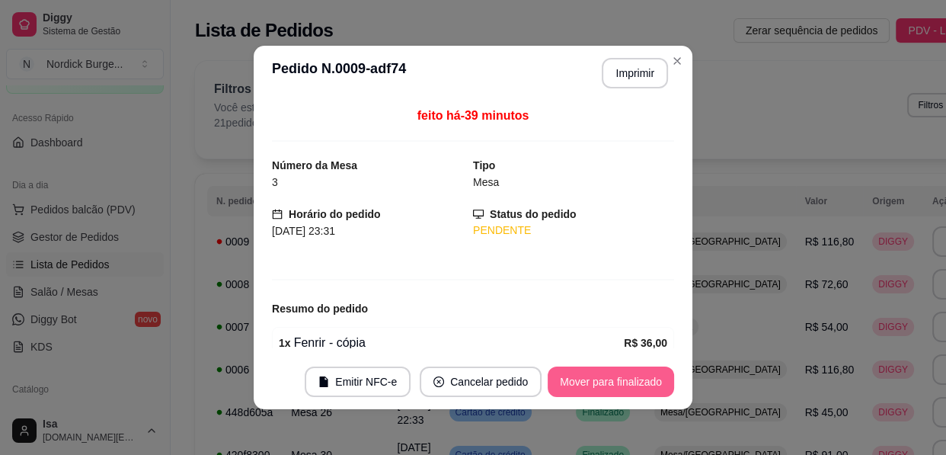
click at [586, 388] on button "Mover para finalizado" at bounding box center [611, 381] width 126 height 30
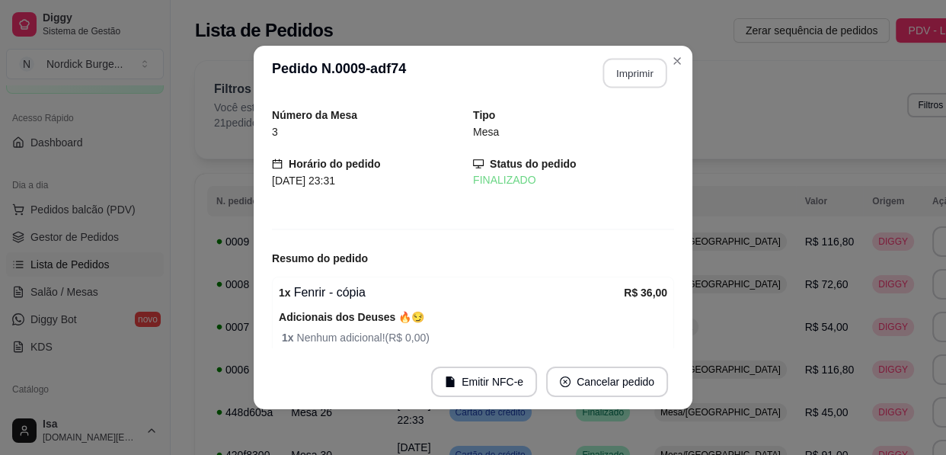
click at [623, 74] on button "Imprimir" at bounding box center [635, 74] width 64 height 30
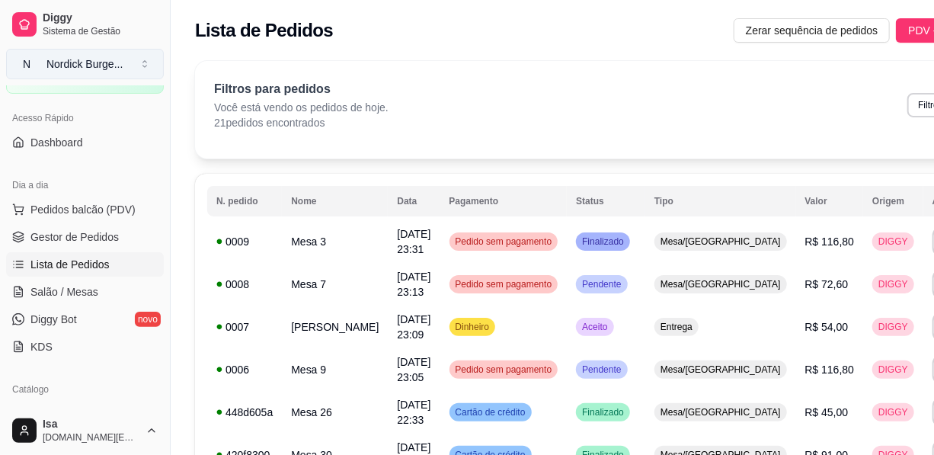
click at [115, 69] on div "Nordick Burge ..." at bounding box center [84, 63] width 76 height 15
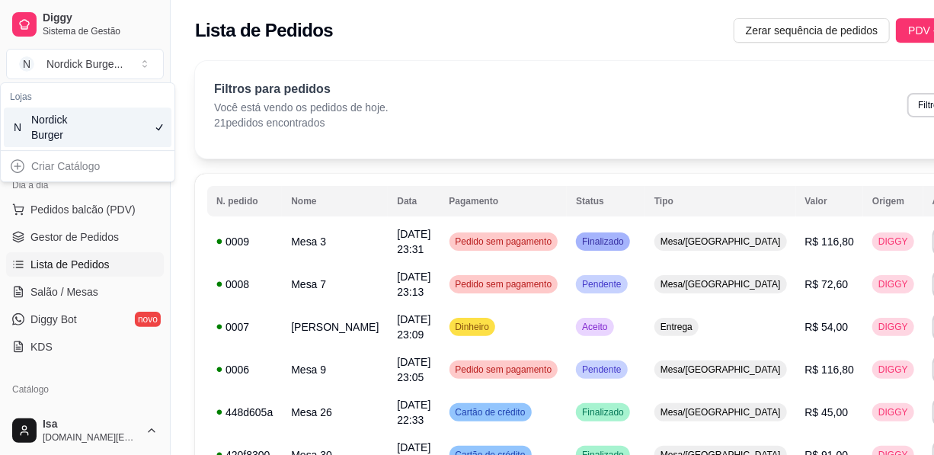
click at [365, 120] on p "21 pedidos encontrados" at bounding box center [301, 122] width 174 height 15
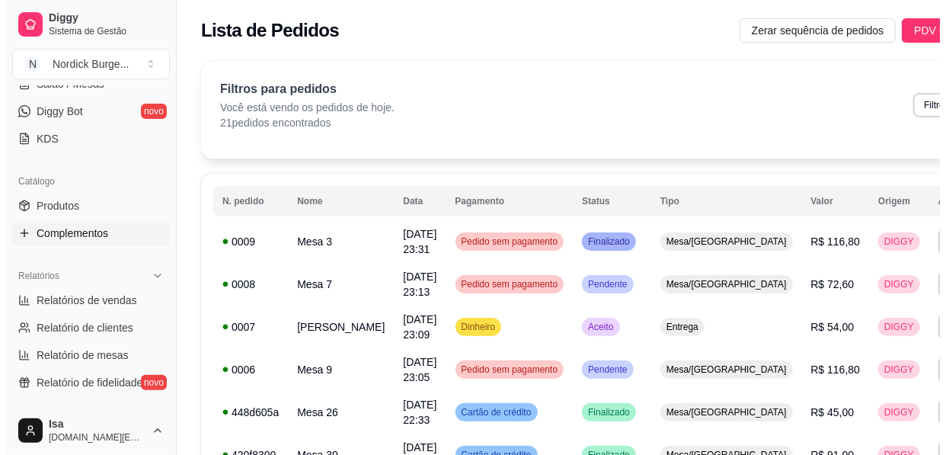
scroll to position [224, 0]
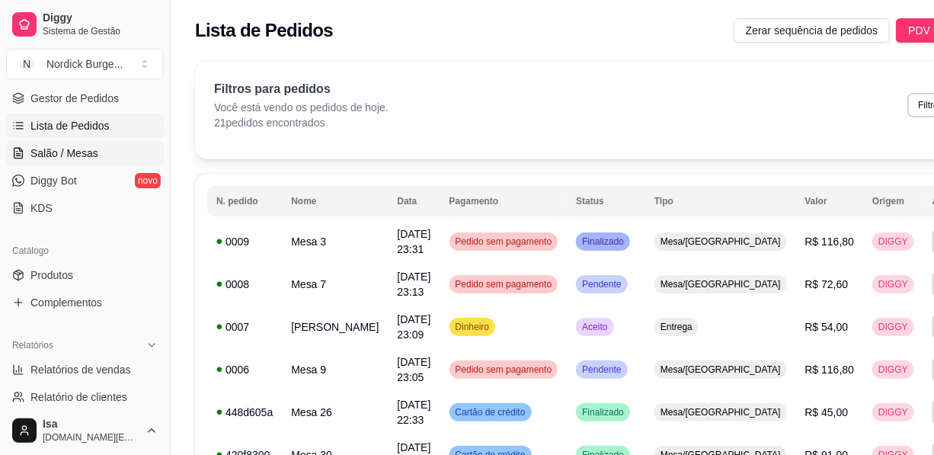
click at [53, 155] on span "Salão / Mesas" at bounding box center [64, 152] width 68 height 15
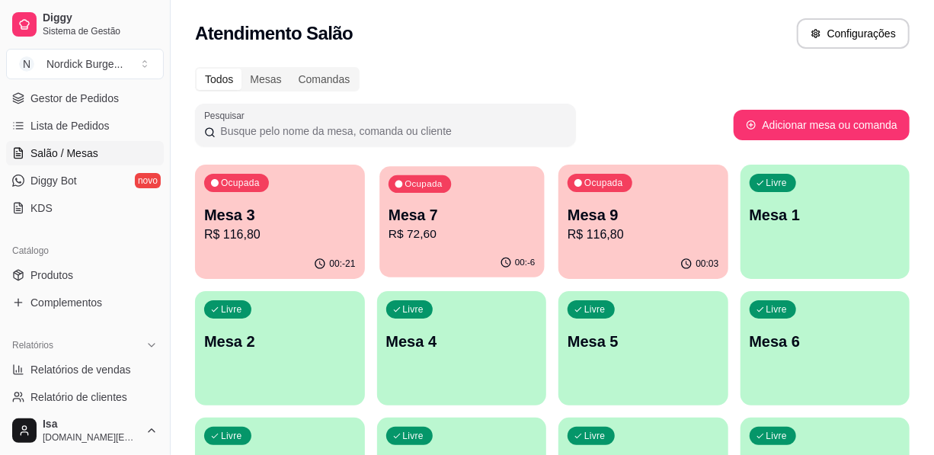
click at [382, 219] on div "Ocupada Mesa 7 R$ 72,60" at bounding box center [461, 207] width 164 height 82
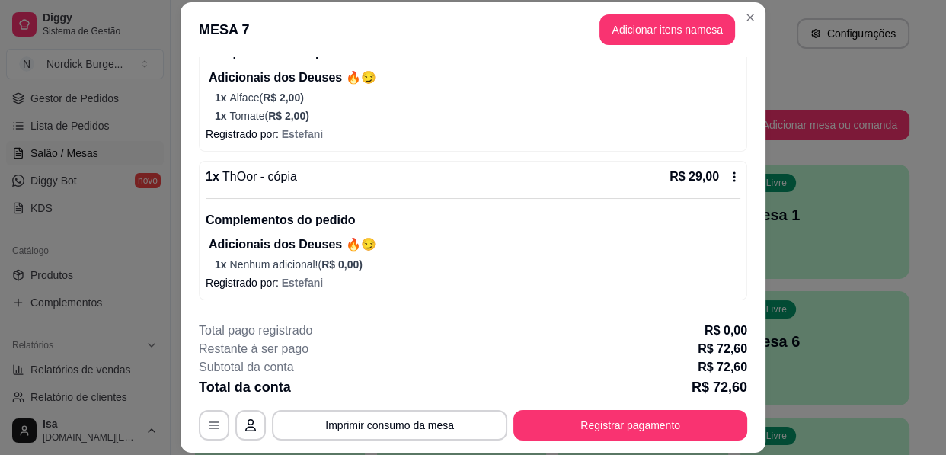
scroll to position [389, 0]
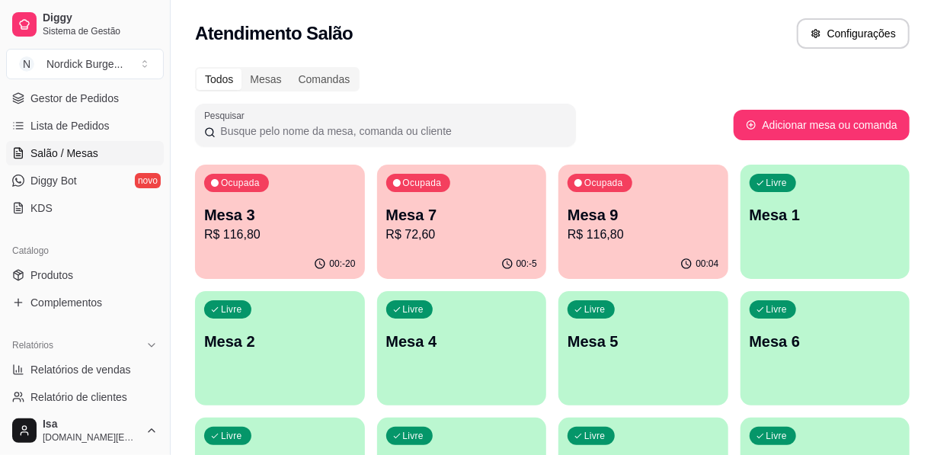
click at [670, 201] on div "Ocupada Mesa 9 R$ 116,80" at bounding box center [643, 206] width 170 height 85
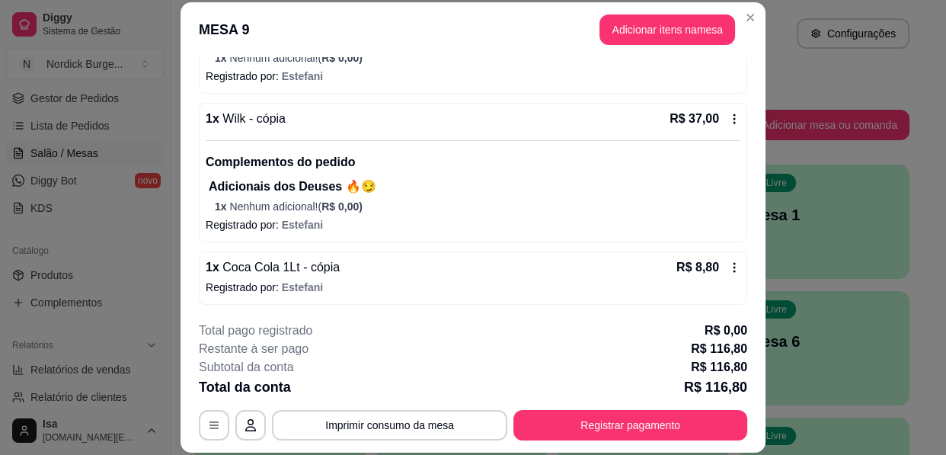
scroll to position [46, 0]
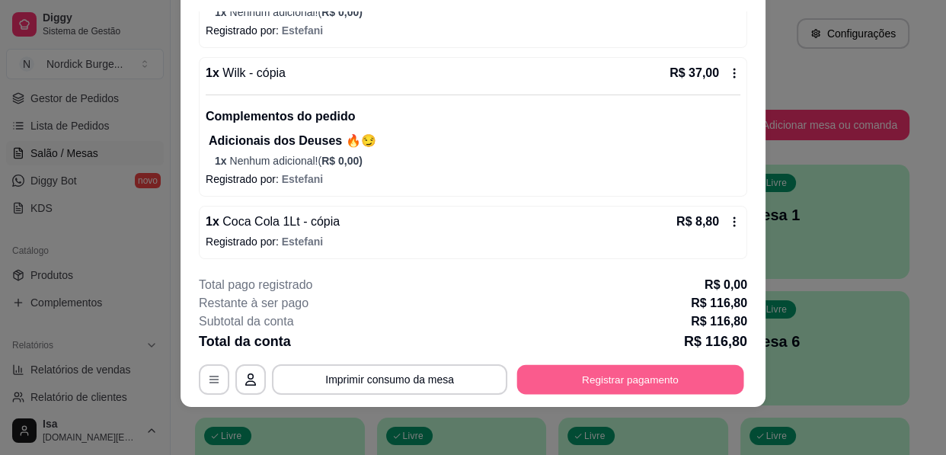
click at [654, 369] on button "Registrar pagamento" at bounding box center [630, 380] width 227 height 30
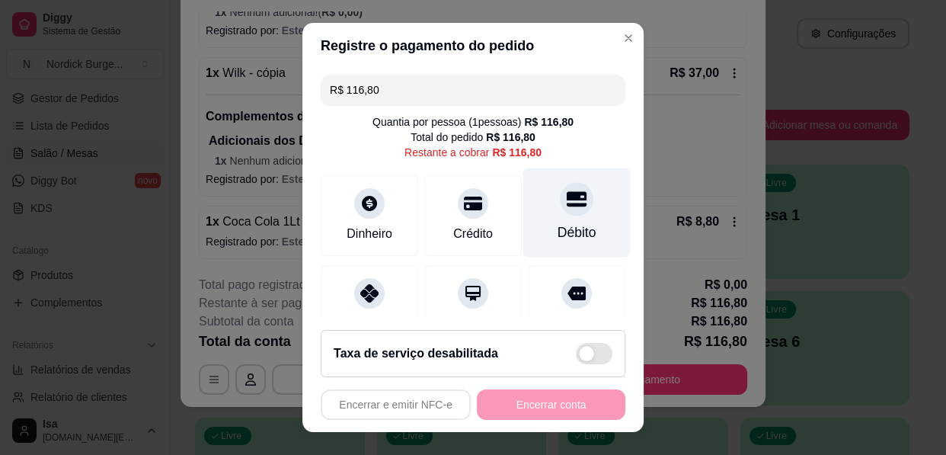
click at [544, 221] on div "Débito" at bounding box center [576, 212] width 107 height 89
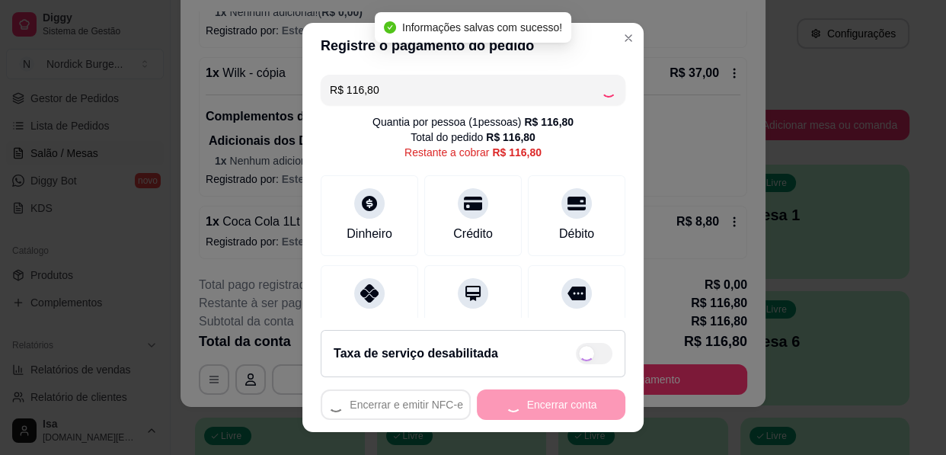
type input "R$ 0,00"
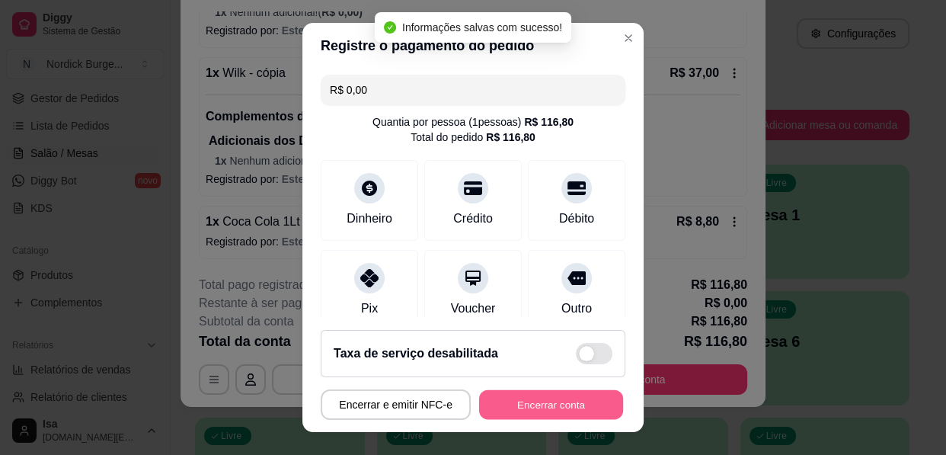
click at [565, 407] on button "Encerrar conta" at bounding box center [551, 405] width 144 height 30
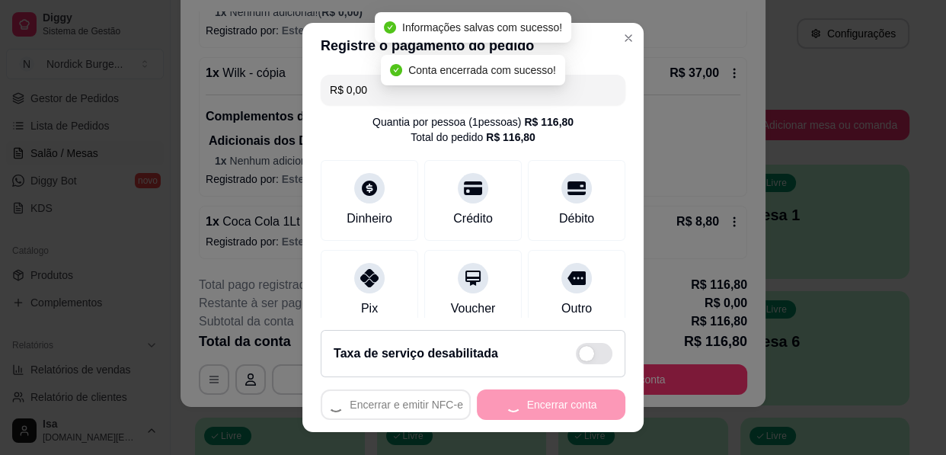
scroll to position [0, 0]
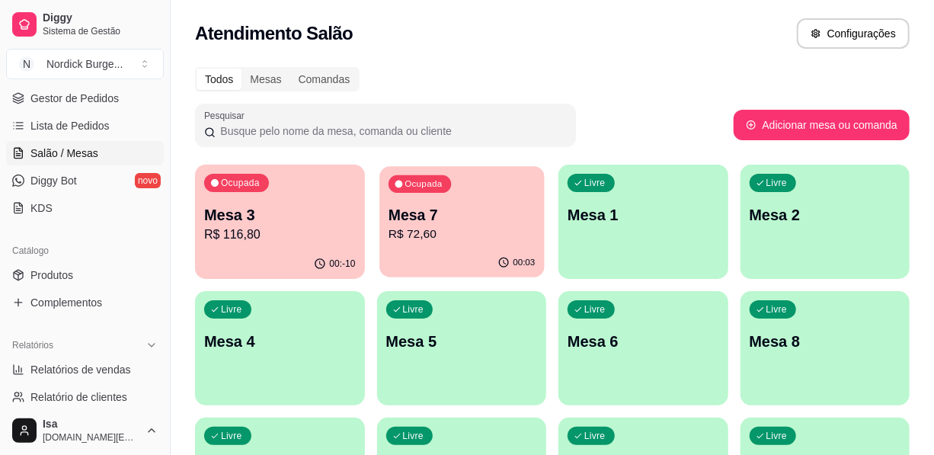
click at [397, 219] on p "Mesa 7" at bounding box center [461, 215] width 147 height 21
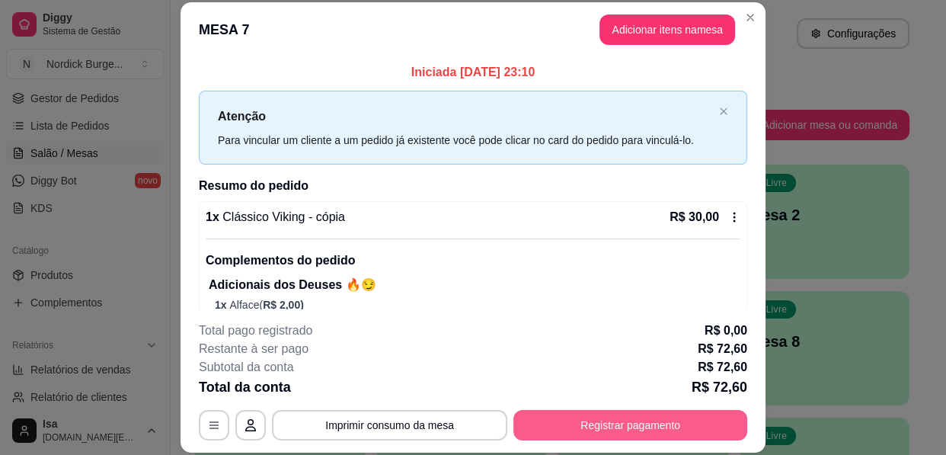
click at [651, 436] on button "Registrar pagamento" at bounding box center [630, 425] width 234 height 30
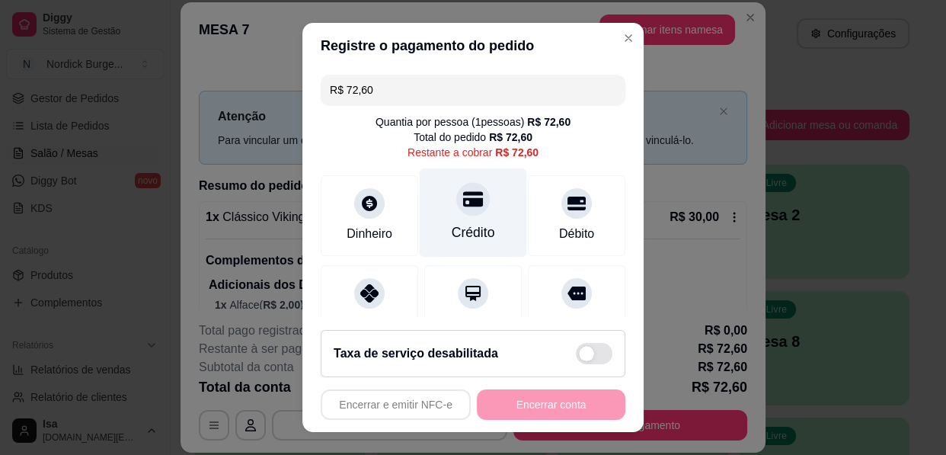
click at [452, 226] on div "Crédito" at bounding box center [473, 232] width 43 height 20
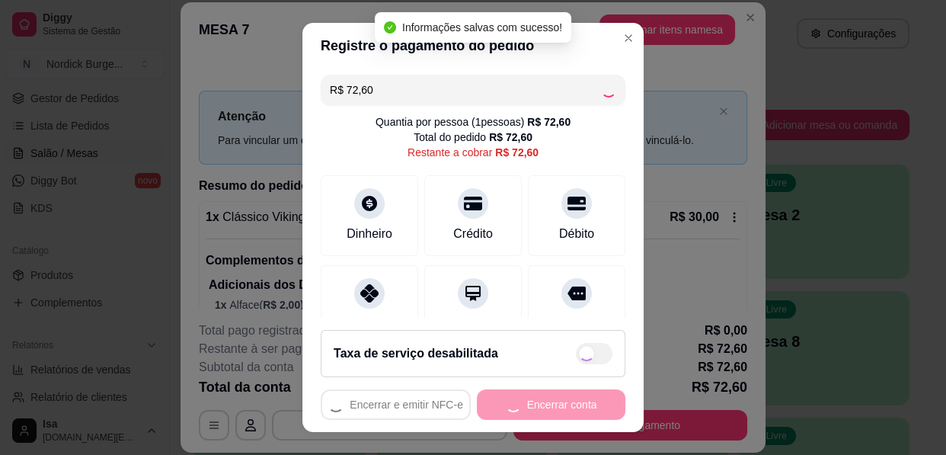
type input "R$ 0,00"
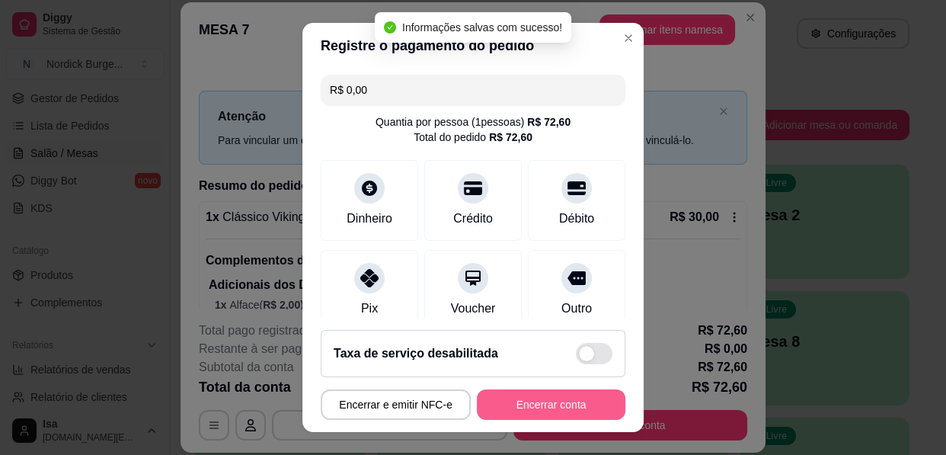
click at [583, 404] on button "Encerrar conta" at bounding box center [551, 404] width 148 height 30
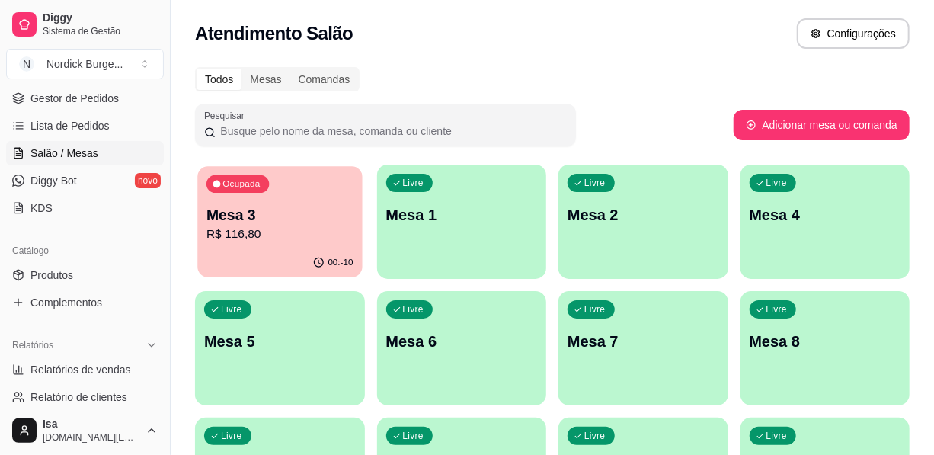
click at [341, 216] on p "Mesa 3" at bounding box center [279, 215] width 147 height 21
click at [327, 190] on div "Ocupada Mesa 3 R$ 116,80" at bounding box center [279, 207] width 164 height 82
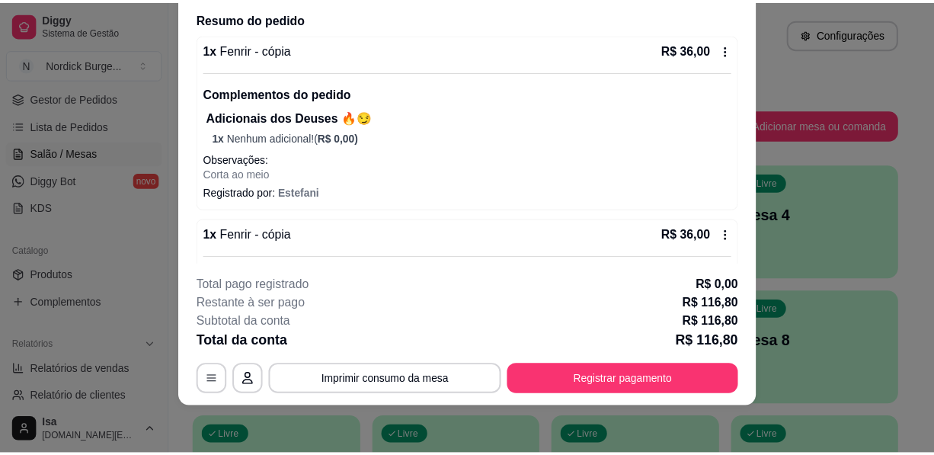
scroll to position [53, 0]
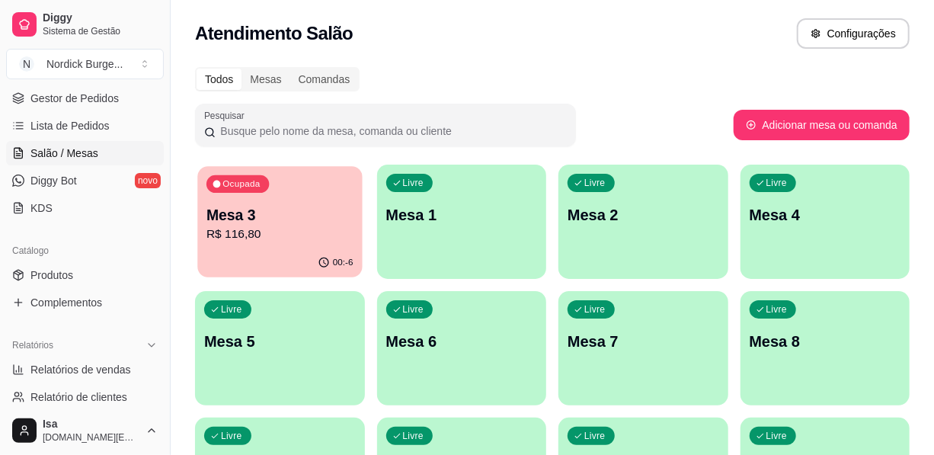
click at [330, 196] on div "Ocupada Mesa 3 R$ 116,80" at bounding box center [279, 207] width 164 height 82
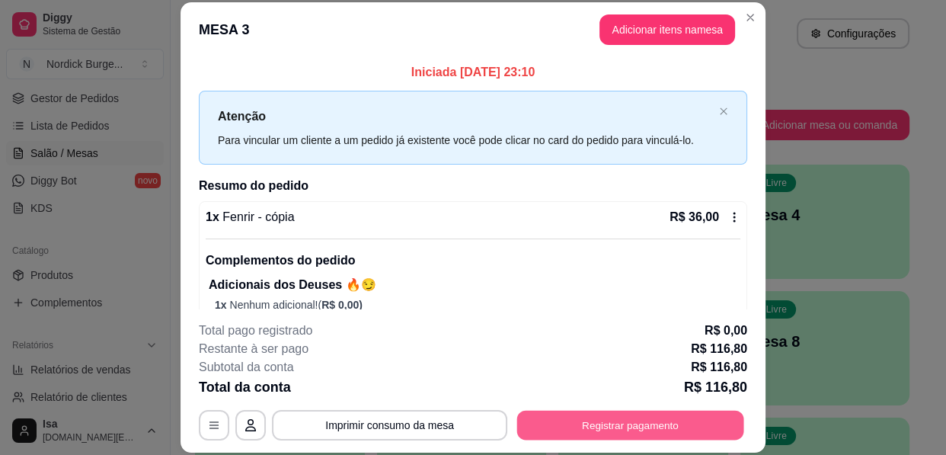
click at [714, 426] on button "Registrar pagamento" at bounding box center [630, 425] width 227 height 30
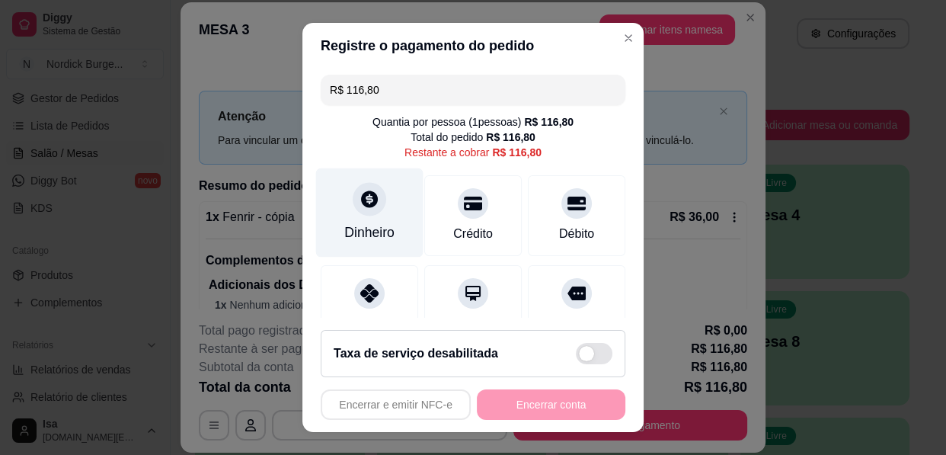
click at [371, 222] on div "Dinheiro" at bounding box center [369, 232] width 50 height 20
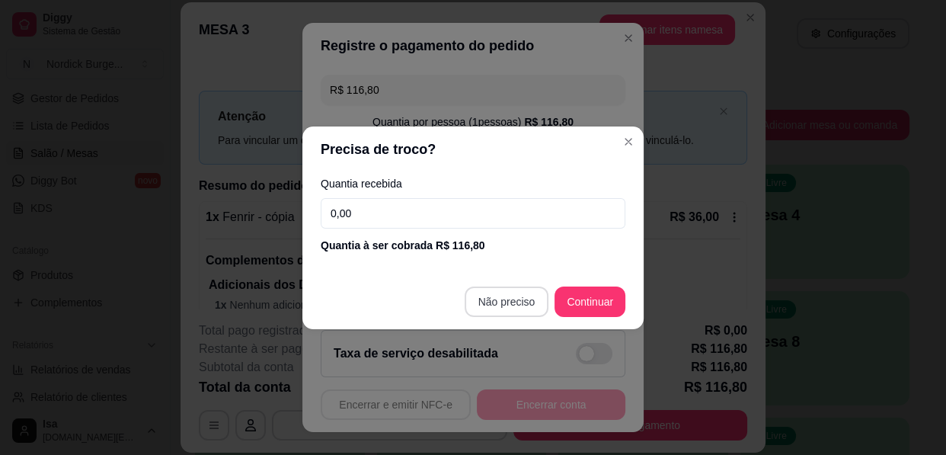
click at [509, 286] on button "Não preciso" at bounding box center [507, 301] width 85 height 30
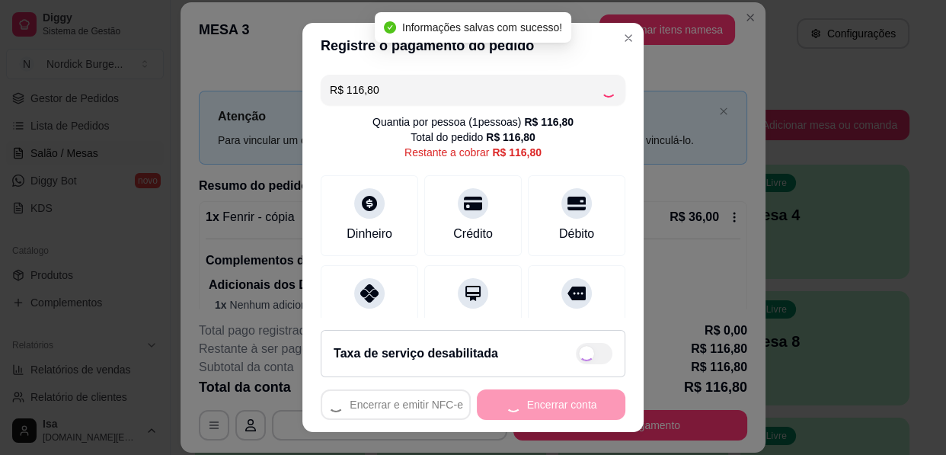
type input "R$ 0,00"
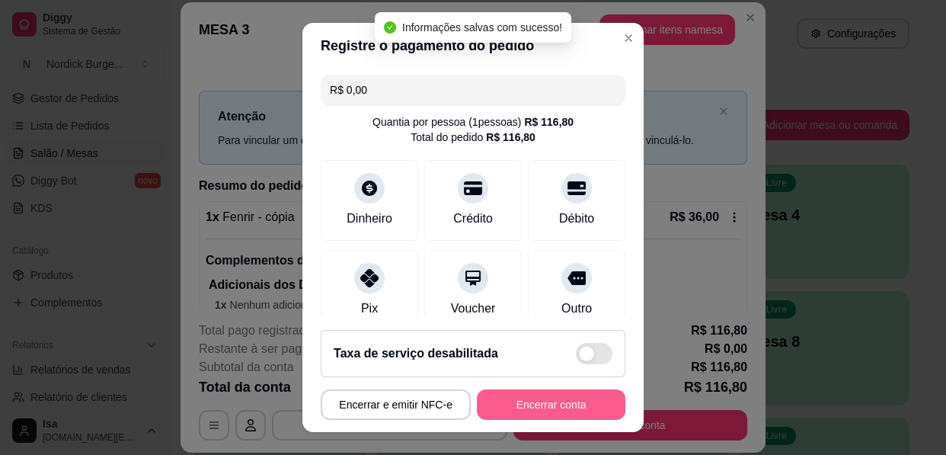
click at [575, 398] on button "Encerrar conta" at bounding box center [551, 404] width 148 height 30
